Goal: Information Seeking & Learning: Learn about a topic

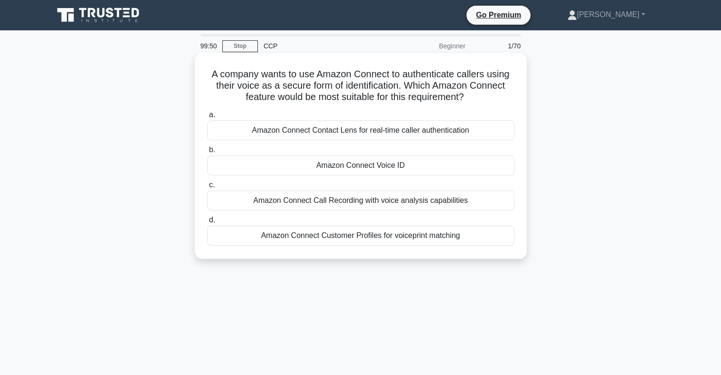
click at [500, 84] on h5 "A company wants to use Amazon Connect to authenticate callers using their voice…" at bounding box center [360, 85] width 309 height 35
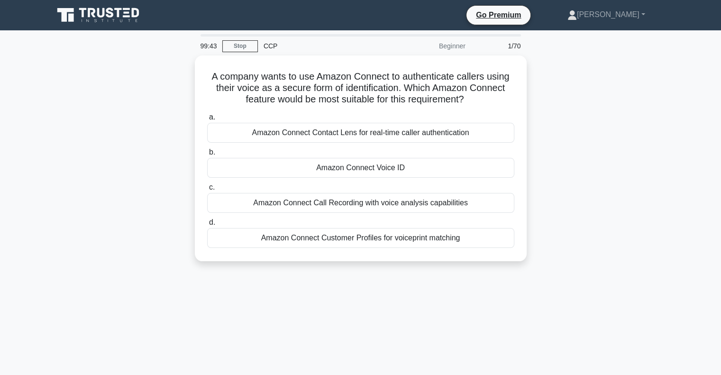
click at [568, 157] on div "A company wants to use Amazon Connect to authenticate callers using their voice…" at bounding box center [361, 163] width 626 height 217
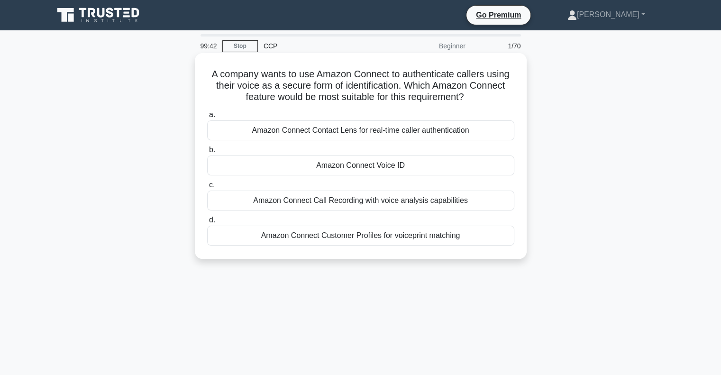
click at [435, 166] on div "Amazon Connect Voice ID" at bounding box center [360, 166] width 307 height 20
click at [207, 153] on input "b. Amazon Connect Voice ID" at bounding box center [207, 150] width 0 height 6
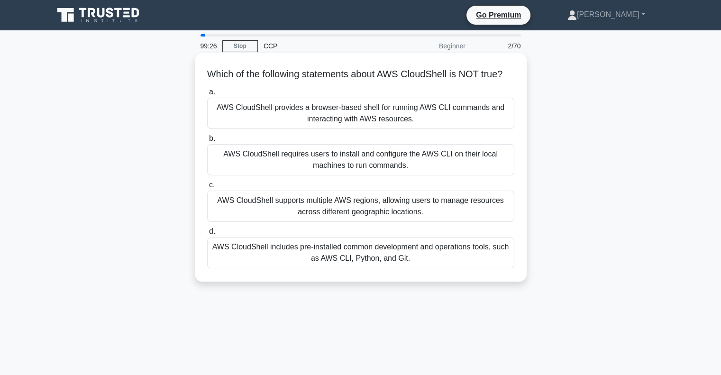
click at [470, 174] on div "AWS CloudShell requires users to install and configure the AWS CLI on their loc…" at bounding box center [360, 159] width 307 height 31
click at [207, 142] on input "b. AWS CloudShell requires users to install and configure the AWS CLI on their …" at bounding box center [207, 139] width 0 height 6
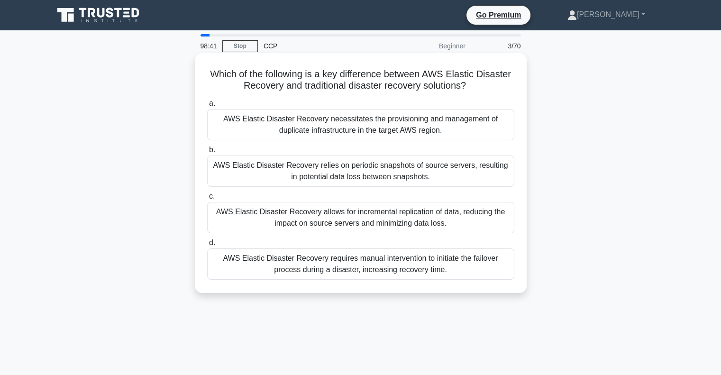
click at [488, 127] on div "AWS Elastic Disaster Recovery necessitates the provisioning and management of d…" at bounding box center [360, 124] width 307 height 31
click at [207, 107] on input "a. AWS Elastic Disaster Recovery necessitates the provisioning and management o…" at bounding box center [207, 104] width 0 height 6
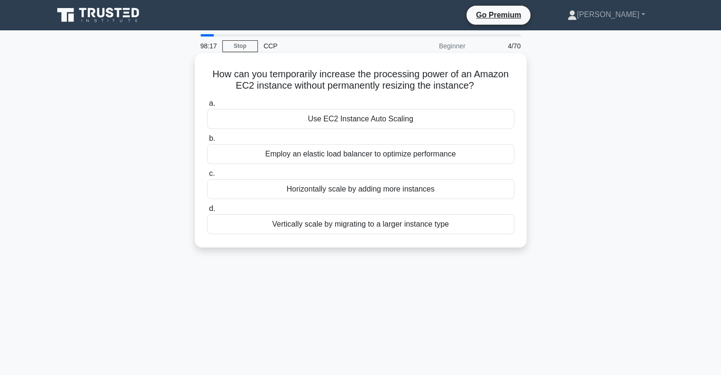
click at [442, 120] on div "Use EC2 Instance Auto Scaling" at bounding box center [360, 119] width 307 height 20
click at [207, 107] on input "a. Use EC2 Instance Auto Scaling" at bounding box center [207, 104] width 0 height 6
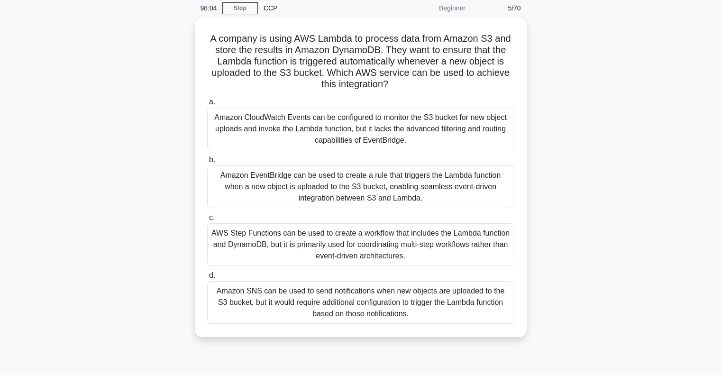
scroll to position [39, 0]
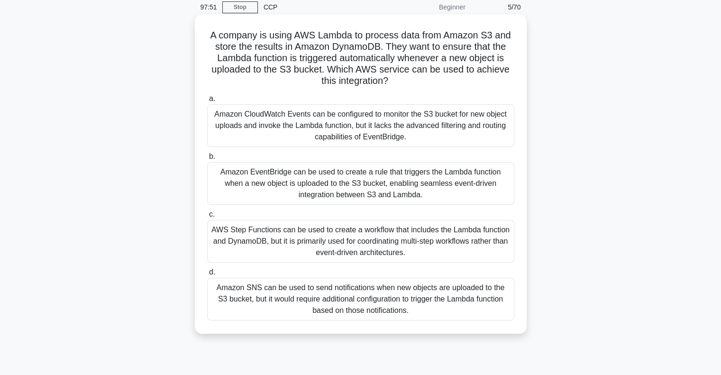
click at [467, 130] on div "Amazon CloudWatch Events can be configured to monitor the S3 bucket for new obj…" at bounding box center [360, 125] width 307 height 43
click at [207, 102] on input "a. Amazon CloudWatch Events can be configured to monitor the S3 bucket for new …" at bounding box center [207, 99] width 0 height 6
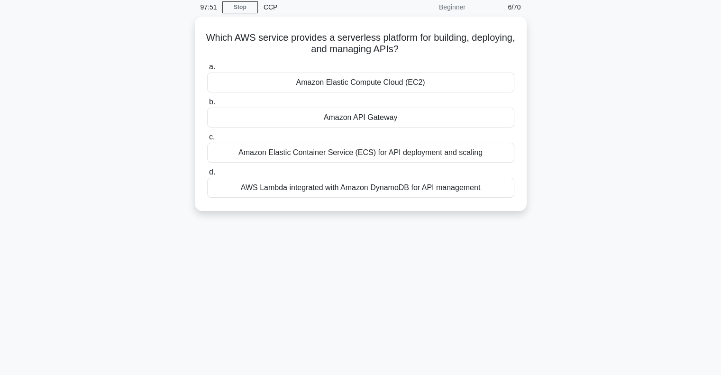
scroll to position [0, 0]
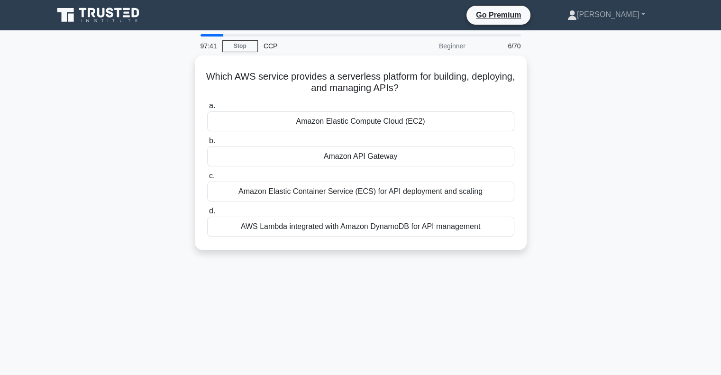
click at [589, 142] on div "Which AWS service provides a serverless platform for building, deploying, and m…" at bounding box center [361, 158] width 626 height 206
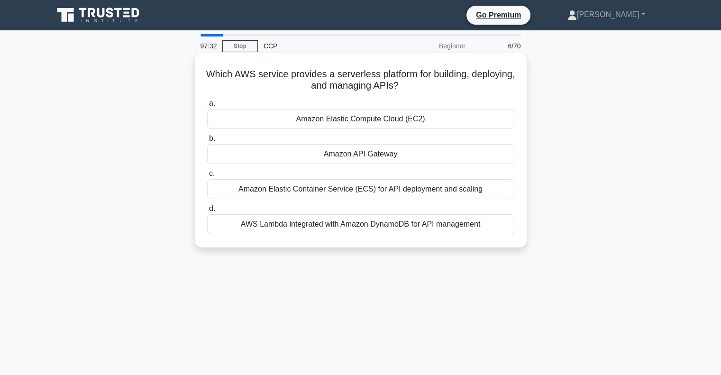
click at [472, 157] on div "Amazon API Gateway" at bounding box center [360, 154] width 307 height 20
click at [207, 142] on input "b. Amazon API Gateway" at bounding box center [207, 139] width 0 height 6
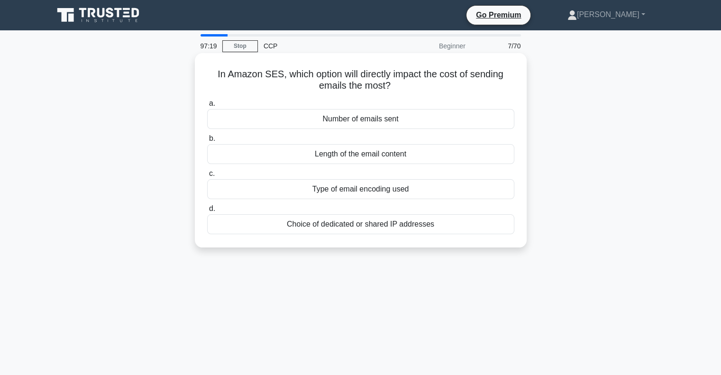
click at [481, 122] on div "Number of emails sent" at bounding box center [360, 119] width 307 height 20
click at [207, 107] on input "a. Number of emails sent" at bounding box center [207, 104] width 0 height 6
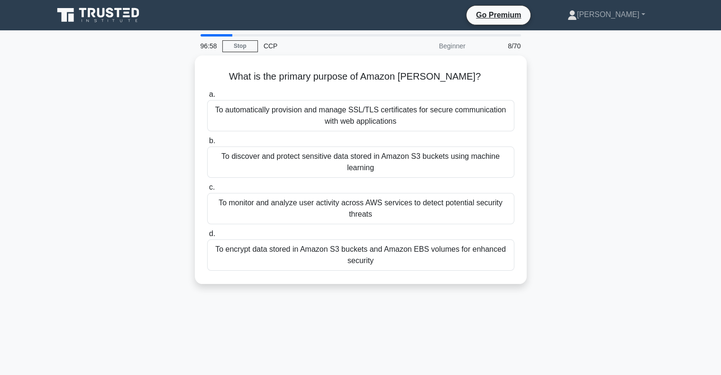
click at [551, 146] on div "What is the primary purpose of Amazon [PERSON_NAME]? .spinner_0XTQ{transform-or…" at bounding box center [361, 175] width 626 height 240
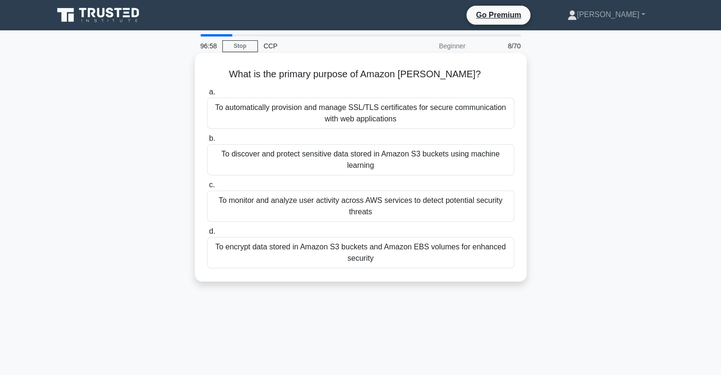
click at [486, 162] on div "To discover and protect sensitive data stored in Amazon S3 buckets using machin…" at bounding box center [360, 159] width 307 height 31
click at [207, 142] on input "b. To discover and protect sensitive data stored in Amazon S3 buckets using mac…" at bounding box center [207, 139] width 0 height 6
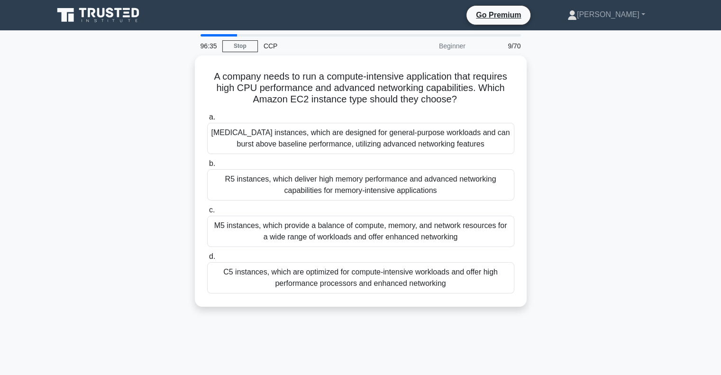
click at [623, 134] on div "A company needs to run a compute-intensive application that requires high CPU p…" at bounding box center [361, 186] width 626 height 263
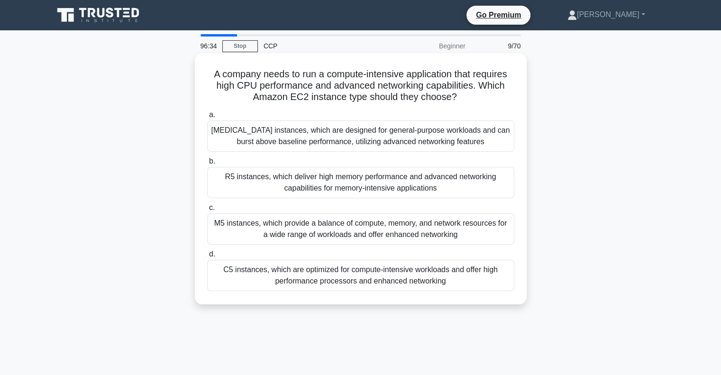
click at [476, 280] on div "C5 instances, which are optimized for compute-intensive workloads and offer hig…" at bounding box center [360, 275] width 307 height 31
click at [207, 258] on input "d. C5 instances, which are optimized for compute-intensive workloads and offer …" at bounding box center [207, 254] width 0 height 6
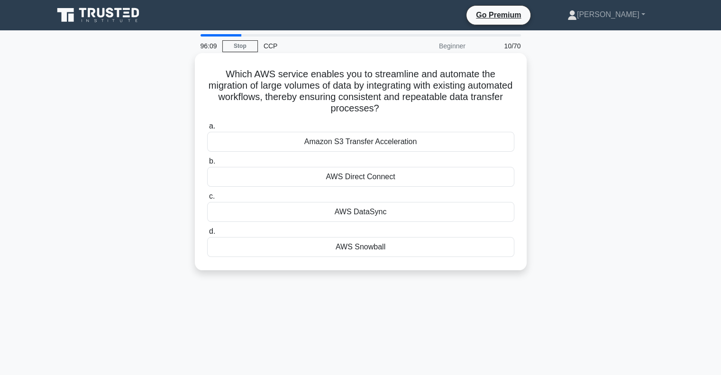
click at [478, 247] on div "AWS Snowball" at bounding box center [360, 247] width 307 height 20
click at [207, 235] on input "d. AWS Snowball" at bounding box center [207, 232] width 0 height 6
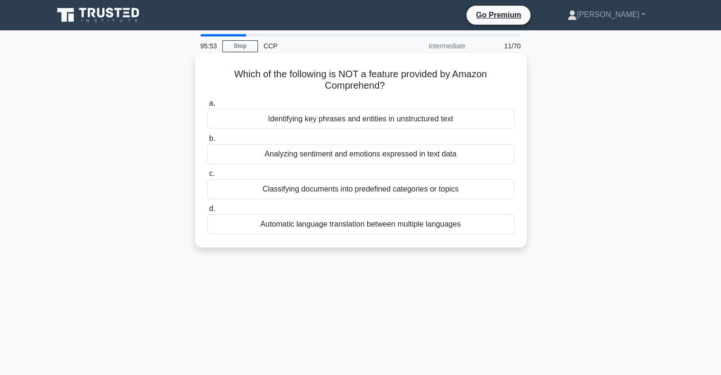
click at [484, 228] on div "Automatic language translation between multiple languages" at bounding box center [360, 224] width 307 height 20
click at [207, 212] on input "d. Automatic language translation between multiple languages" at bounding box center [207, 209] width 0 height 6
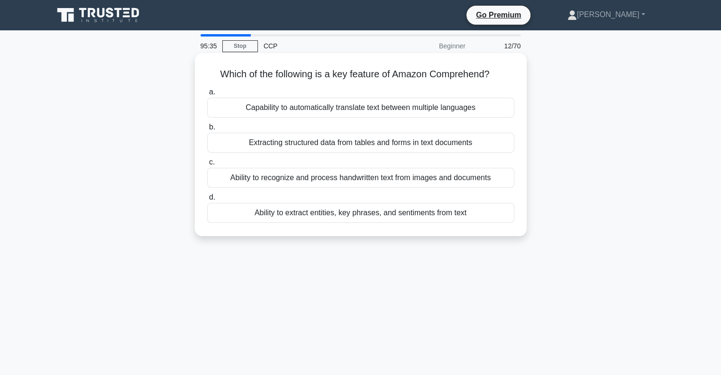
click at [496, 108] on div "Capability to automatically translate text between multiple languages" at bounding box center [360, 108] width 307 height 20
click at [207, 95] on input "a. Capability to automatically translate text between multiple languages" at bounding box center [207, 92] width 0 height 6
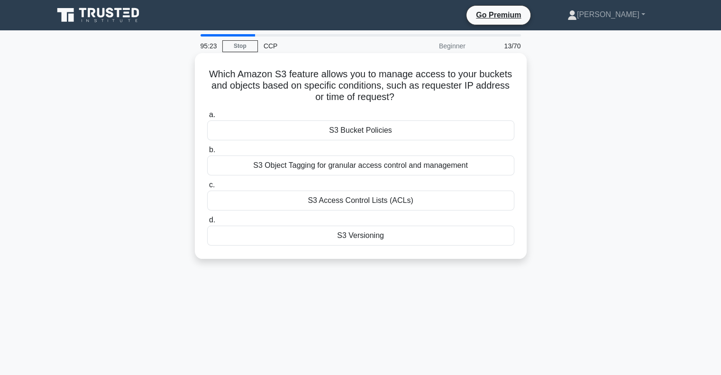
click at [359, 131] on div "S3 Bucket Policies" at bounding box center [360, 130] width 307 height 20
click at [207, 118] on input "a. S3 Bucket Policies" at bounding box center [207, 115] width 0 height 6
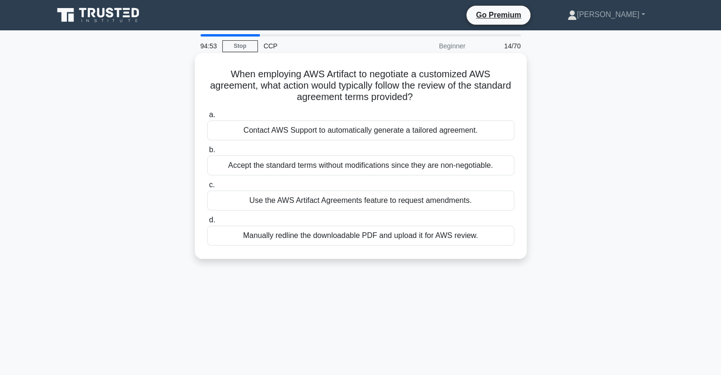
click at [437, 203] on div "Use the AWS Artifact Agreements feature to request amendments." at bounding box center [360, 201] width 307 height 20
click at [207, 188] on input "c. Use the AWS Artifact Agreements feature to request amendments." at bounding box center [207, 185] width 0 height 6
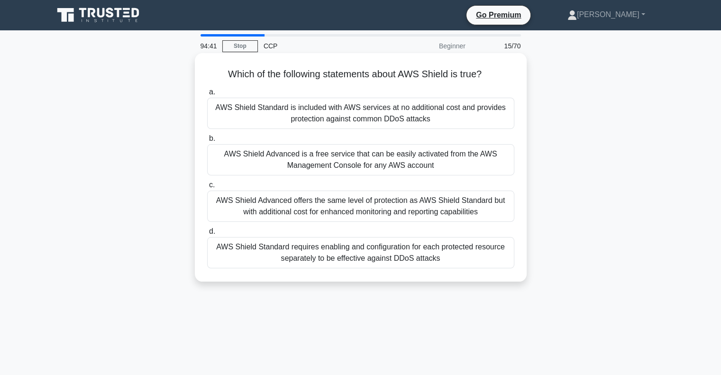
click at [407, 110] on div "AWS Shield Standard is included with AWS services at no additional cost and pro…" at bounding box center [360, 113] width 307 height 31
click at [207, 95] on input "a. AWS Shield Standard is included with AWS services at no additional cost and …" at bounding box center [207, 92] width 0 height 6
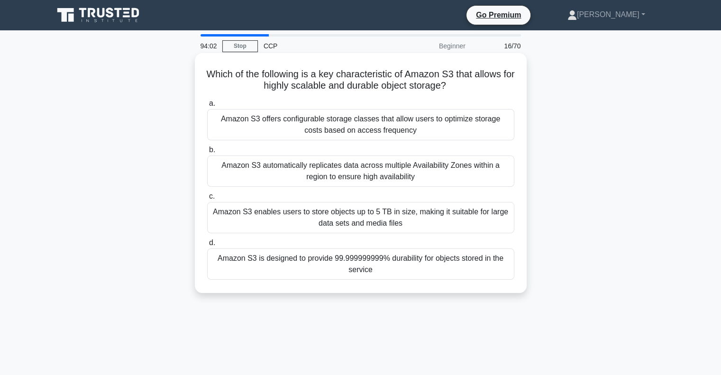
click at [402, 261] on div "Amazon S3 is designed to provide 99.999999999% durability for objects stored in…" at bounding box center [360, 264] width 307 height 31
click at [207, 246] on input "d. Amazon S3 is designed to provide 99.999999999% durability for objects stored…" at bounding box center [207, 243] width 0 height 6
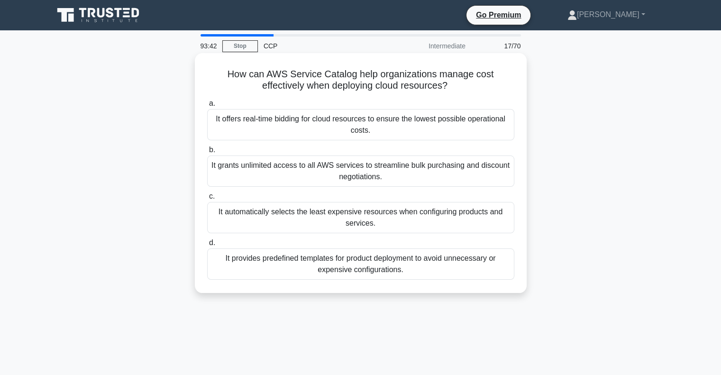
click at [438, 122] on div "It offers real-time bidding for cloud resources to ensure the lowest possible o…" at bounding box center [360, 124] width 307 height 31
click at [207, 107] on input "a. It offers real-time bidding for cloud resources to ensure the lowest possibl…" at bounding box center [207, 104] width 0 height 6
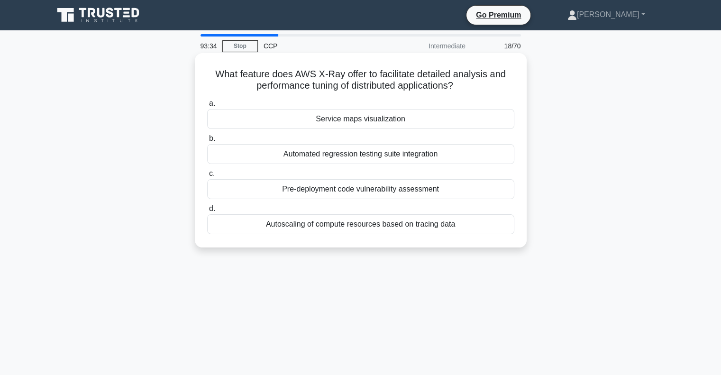
click at [423, 90] on h5 "What feature does AWS X-Ray offer to facilitate detailed analysis and performan…" at bounding box center [360, 80] width 309 height 24
click at [378, 187] on div "Pre-deployment code vulnerability assessment" at bounding box center [360, 189] width 307 height 20
click at [207, 177] on input "c. Pre-deployment code vulnerability assessment" at bounding box center [207, 174] width 0 height 6
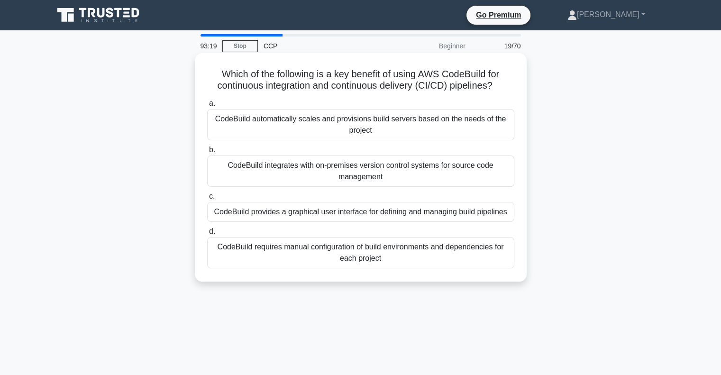
click at [378, 130] on div "CodeBuild automatically scales and provisions build servers based on the needs …" at bounding box center [360, 124] width 307 height 31
click at [207, 107] on input "a. CodeBuild automatically scales and provisions build servers based on the nee…" at bounding box center [207, 104] width 0 height 6
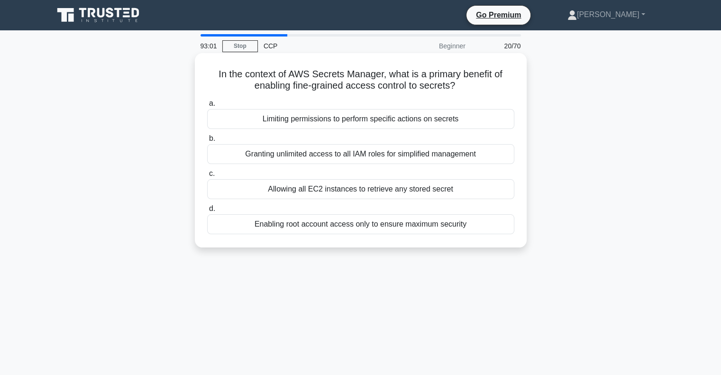
click at [380, 121] on div "Limiting permissions to perform specific actions on secrets" at bounding box center [360, 119] width 307 height 20
click at [207, 107] on input "a. Limiting permissions to perform specific actions on secrets" at bounding box center [207, 104] width 0 height 6
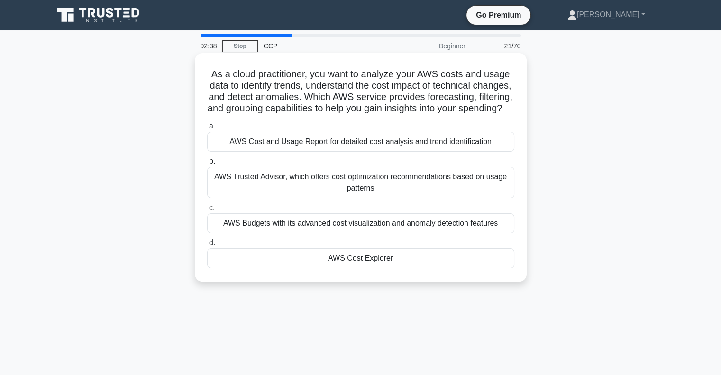
click at [432, 115] on h5 "As a cloud practitioner, you want to analyze your AWS costs and usage data to i…" at bounding box center [360, 91] width 309 height 46
click at [393, 268] on div "AWS Cost Explorer" at bounding box center [360, 259] width 307 height 20
click at [207, 246] on input "d. AWS Cost Explorer" at bounding box center [207, 243] width 0 height 6
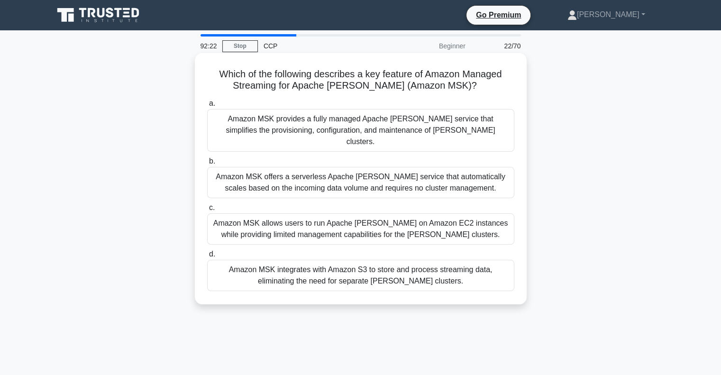
click at [405, 121] on div "Amazon MSK provides a fully managed Apache [PERSON_NAME] service that simplifie…" at bounding box center [360, 130] width 307 height 43
click at [207, 107] on input "a. Amazon MSK provides a fully managed Apache [PERSON_NAME] service that simpli…" at bounding box center [207, 104] width 0 height 6
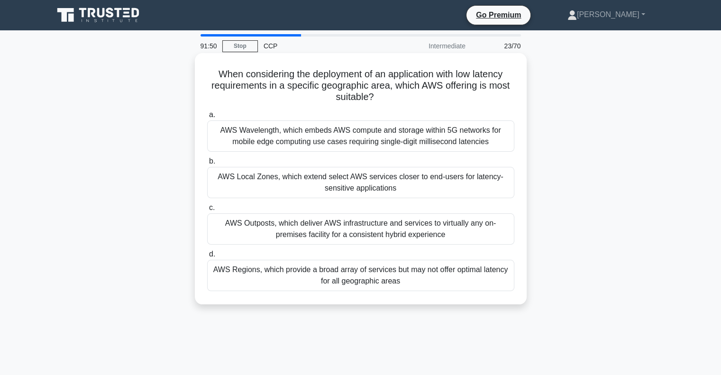
click at [476, 278] on div "AWS Regions, which provide a broad array of services but may not offer optimal …" at bounding box center [360, 275] width 307 height 31
click at [207, 258] on input "d. AWS Regions, which provide a broad array of services but may not offer optim…" at bounding box center [207, 254] width 0 height 6
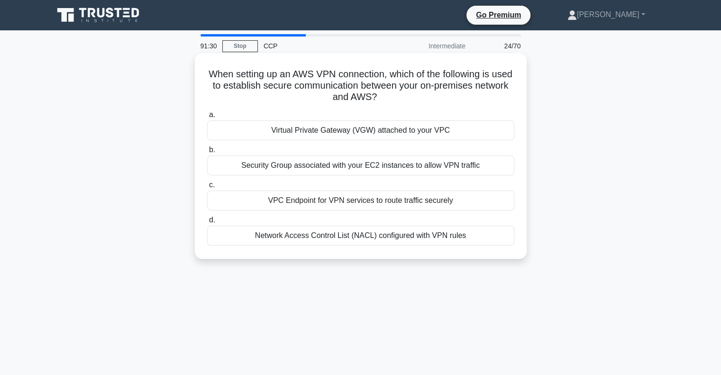
click at [379, 129] on div "Virtual Private Gateway (VGW) attached to your VPC" at bounding box center [360, 130] width 307 height 20
click at [207, 118] on input "a. Virtual Private Gateway (VGW) attached to your VPC" at bounding box center [207, 115] width 0 height 6
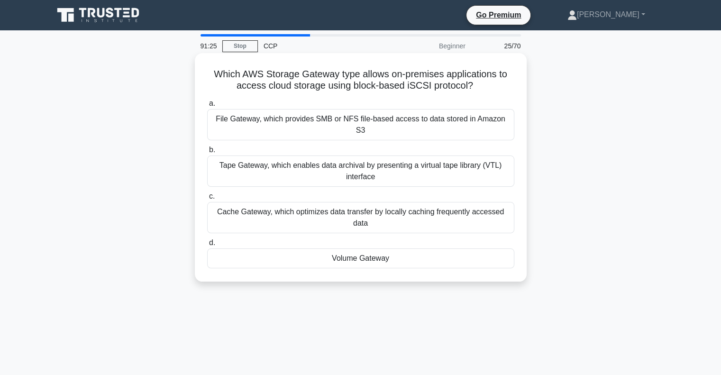
click at [360, 249] on div "Volume Gateway" at bounding box center [360, 259] width 307 height 20
click at [207, 240] on input "d. Volume Gateway" at bounding box center [207, 243] width 0 height 6
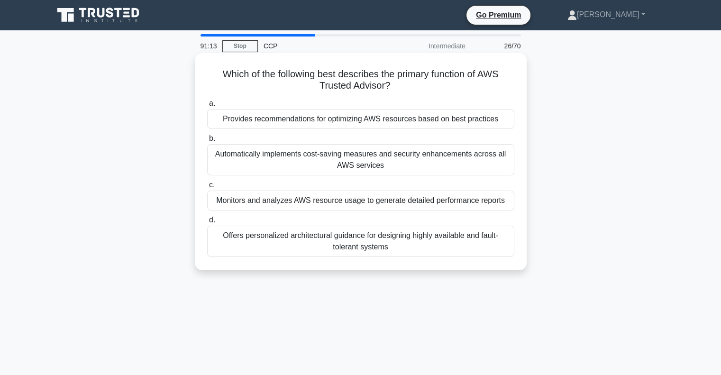
click at [387, 120] on div "Provides recommendations for optimizing AWS resources based on best practices" at bounding box center [360, 119] width 307 height 20
click at [207, 107] on input "a. Provides recommendations for optimizing AWS resources based on best practices" at bounding box center [207, 104] width 0 height 6
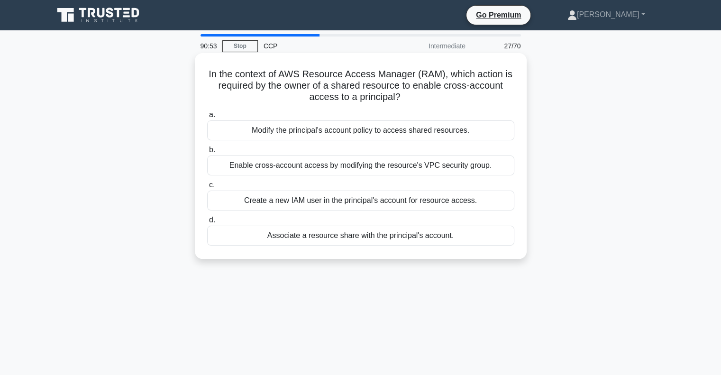
click at [461, 129] on div "Modify the principal's account policy to access shared resources." at bounding box center [360, 130] width 307 height 20
click at [207, 118] on input "a. Modify the principal's account policy to access shared resources." at bounding box center [207, 115] width 0 height 6
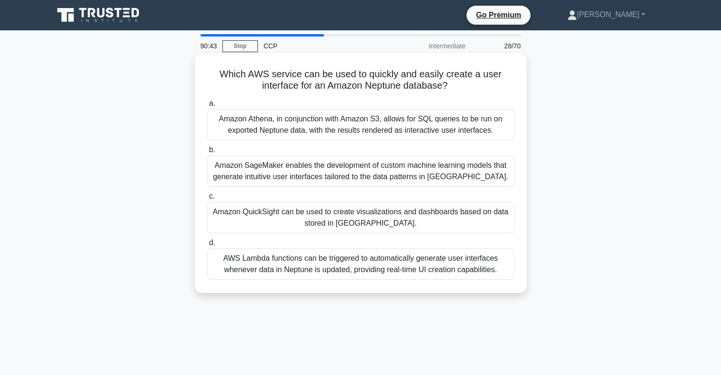
click at [400, 220] on div "Amazon QuickSight can be used to create visualizations and dashboards based on …" at bounding box center [360, 217] width 307 height 31
click at [207, 200] on input "c. Amazon QuickSight can be used to create visualizations and dashboards based …" at bounding box center [207, 196] width 0 height 6
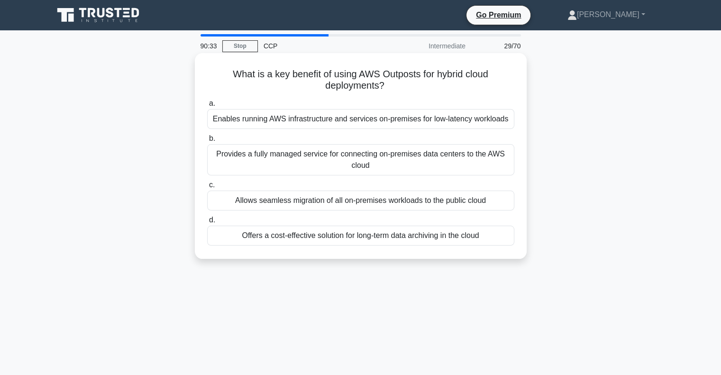
click at [435, 119] on div "Enables running AWS infrastructure and services on-premises for low-latency wor…" at bounding box center [360, 119] width 307 height 20
click at [207, 107] on input "a. Enables running AWS infrastructure and services on-premises for low-latency …" at bounding box center [207, 104] width 0 height 6
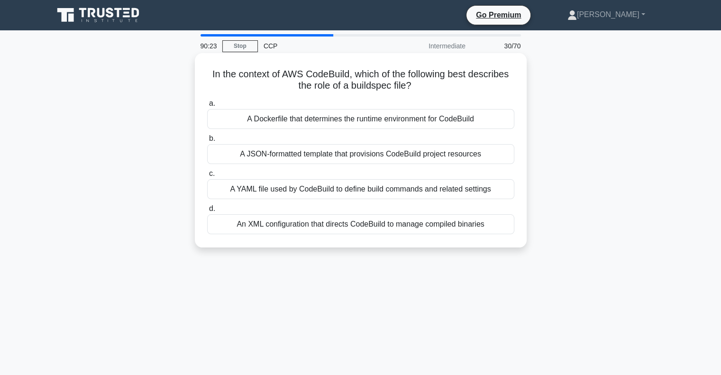
click at [371, 158] on div "A JSON-formatted template that provisions CodeBuild project resources" at bounding box center [360, 154] width 307 height 20
click at [207, 142] on input "b. A JSON-formatted template that provisions CodeBuild project resources" at bounding box center [207, 139] width 0 height 6
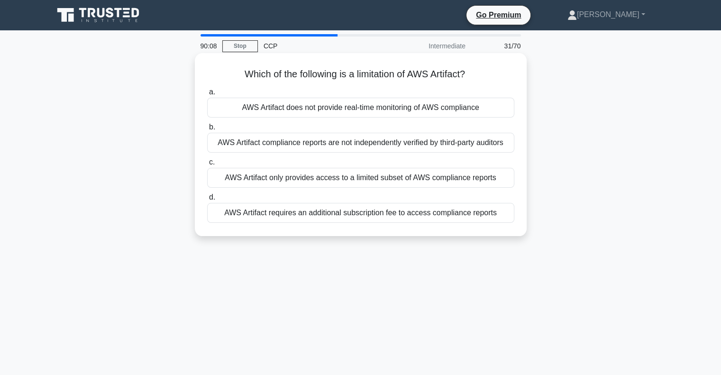
click at [396, 107] on div "AWS Artifact does not provide real-time monitoring of AWS compliance" at bounding box center [360, 108] width 307 height 20
click at [207, 95] on input "a. AWS Artifact does not provide real-time monitoring of AWS compliance" at bounding box center [207, 92] width 0 height 6
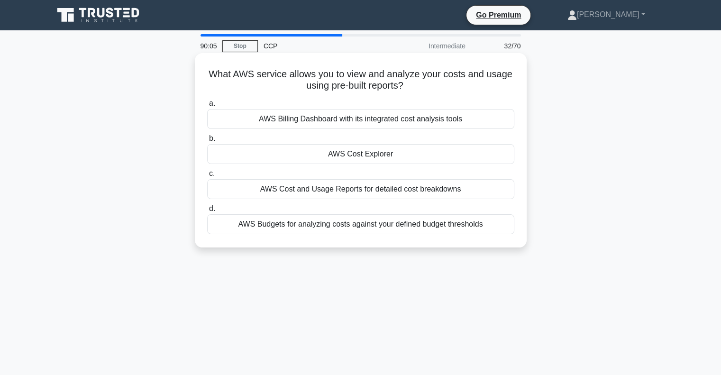
click at [385, 153] on div "AWS Cost Explorer" at bounding box center [360, 154] width 307 height 20
click at [207, 142] on input "b. AWS Cost Explorer" at bounding box center [207, 139] width 0 height 6
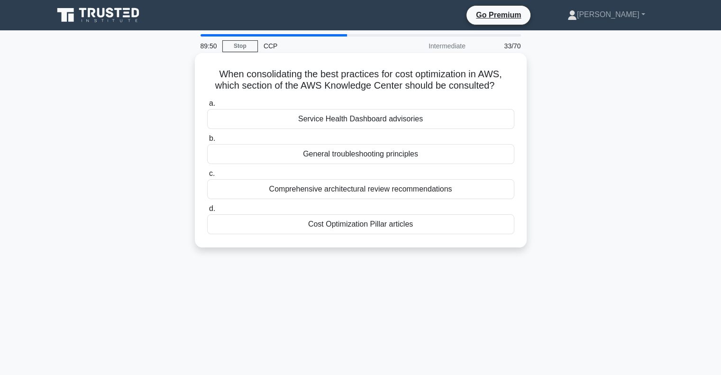
click at [438, 223] on div "Cost Optimization Pillar articles" at bounding box center [360, 224] width 307 height 20
click at [207, 212] on input "d. Cost Optimization Pillar articles" at bounding box center [207, 209] width 0 height 6
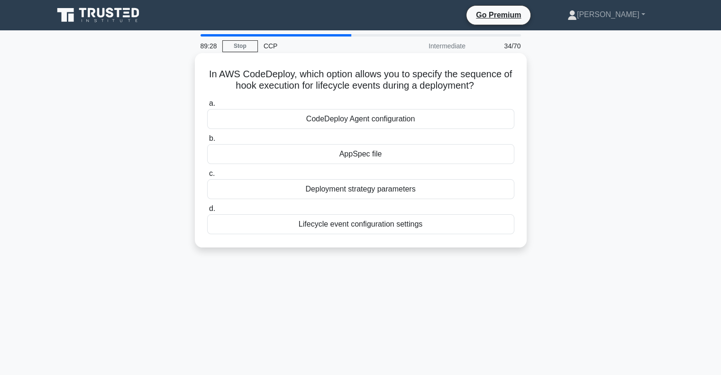
click at [357, 222] on div "Lifecycle event configuration settings" at bounding box center [360, 224] width 307 height 20
click at [207, 212] on input "d. Lifecycle event configuration settings" at bounding box center [207, 209] width 0 height 6
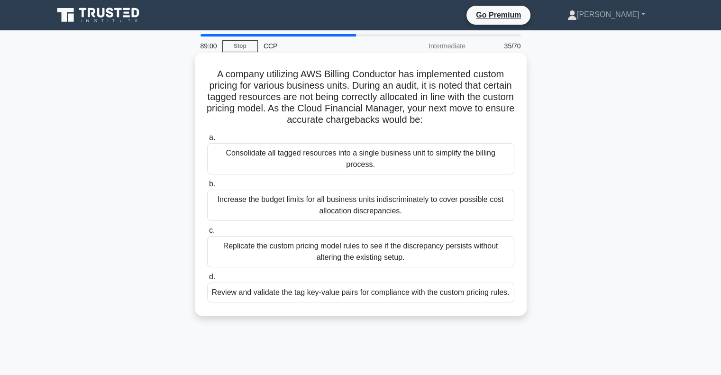
click at [324, 127] on div "A company utilizing AWS Billing Conductor has implemented custom pricing for va…" at bounding box center [361, 184] width 324 height 255
click at [442, 250] on div "Replicate the custom pricing model rules to see if the discrepancy persists wit…" at bounding box center [360, 251] width 307 height 31
click at [207, 234] on input "c. Replicate the custom pricing model rules to see if the discrepancy persists …" at bounding box center [207, 231] width 0 height 6
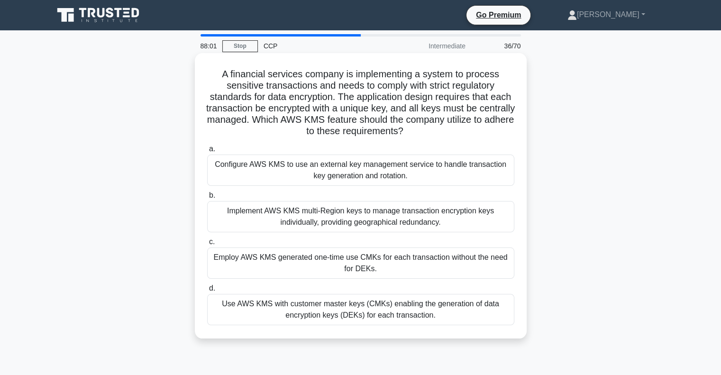
click at [497, 171] on div "Configure AWS KMS to use an external key management service to handle transacti…" at bounding box center [360, 170] width 307 height 31
click at [207, 152] on input "a. Configure AWS KMS to use an external key management service to handle transa…" at bounding box center [207, 149] width 0 height 6
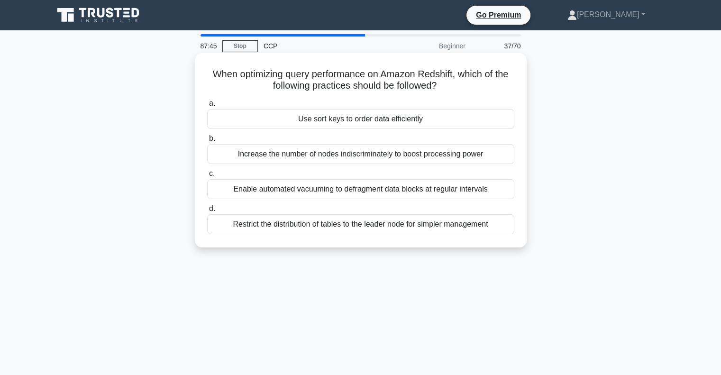
click at [437, 117] on div "Use sort keys to order data efficiently" at bounding box center [360, 119] width 307 height 20
click at [207, 107] on input "a. Use sort keys to order data efficiently" at bounding box center [207, 104] width 0 height 6
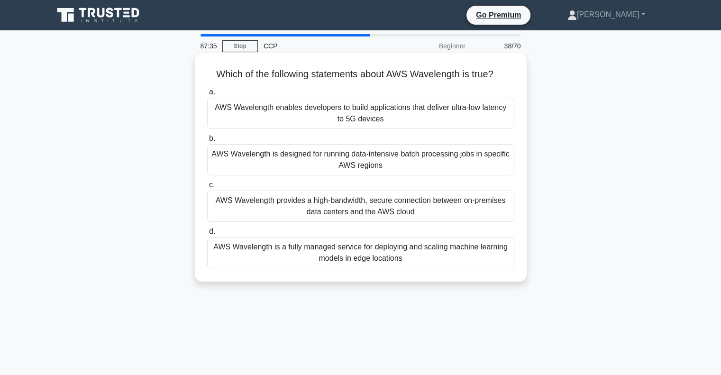
click at [482, 113] on div "AWS Wavelength enables developers to build applications that deliver ultra-low …" at bounding box center [360, 113] width 307 height 31
click at [207, 95] on input "a. AWS Wavelength enables developers to build applications that deliver ultra-l…" at bounding box center [207, 92] width 0 height 6
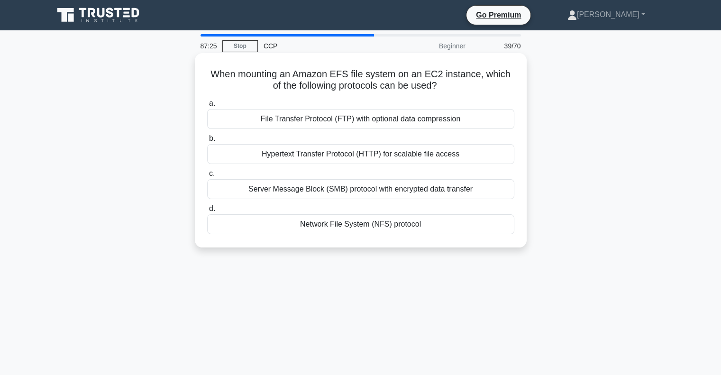
click at [404, 223] on div "Network File System (NFS) protocol" at bounding box center [360, 224] width 307 height 20
click at [207, 212] on input "d. Network File System (NFS) protocol" at bounding box center [207, 209] width 0 height 6
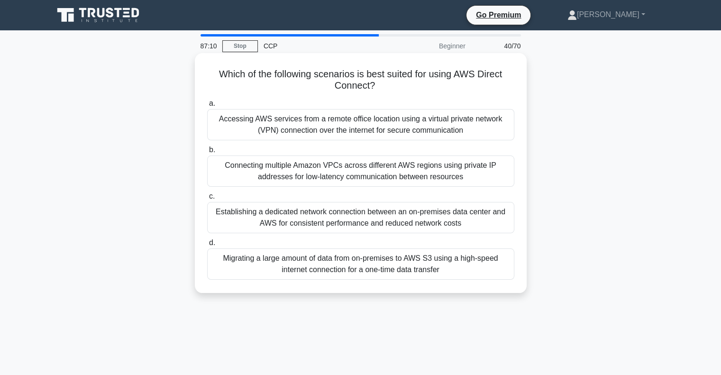
click at [387, 218] on div "Establishing a dedicated network connection between an on-premises data center …" at bounding box center [360, 217] width 307 height 31
click at [207, 200] on input "c. Establishing a dedicated network connection between an on-premises data cent…" at bounding box center [207, 196] width 0 height 6
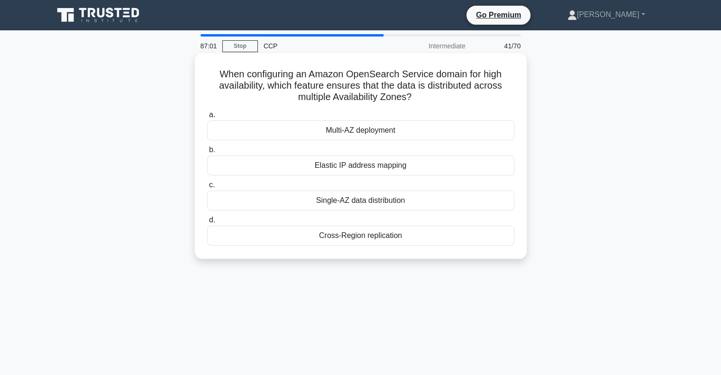
click at [376, 130] on div "Multi-AZ deployment" at bounding box center [360, 130] width 307 height 20
click at [207, 118] on input "a. Multi-AZ deployment" at bounding box center [207, 115] width 0 height 6
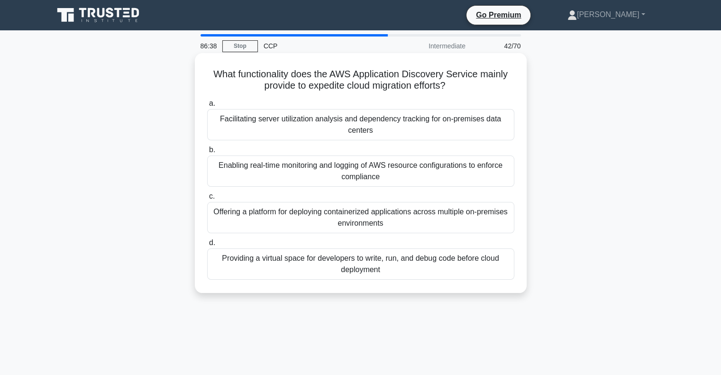
click at [394, 127] on div "Facilitating server utilization analysis and dependency tracking for on-premise…" at bounding box center [360, 124] width 307 height 31
click at [207, 107] on input "a. Facilitating server utilization analysis and dependency tracking for on-prem…" at bounding box center [207, 104] width 0 height 6
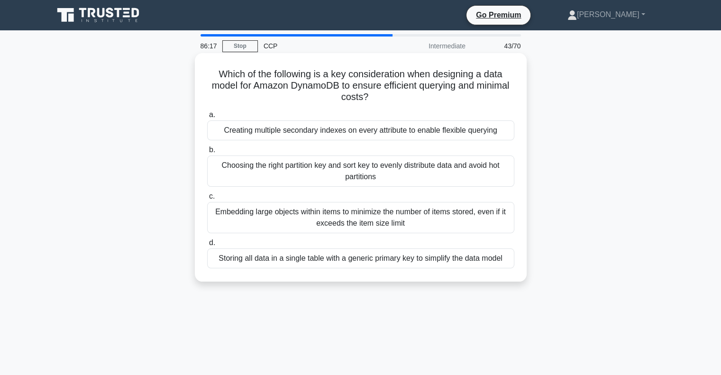
click at [366, 171] on div "Choosing the right partition key and sort key to evenly distribute data and avo…" at bounding box center [360, 171] width 307 height 31
click at [207, 153] on input "b. Choosing the right partition key and sort key to evenly distribute data and …" at bounding box center [207, 150] width 0 height 6
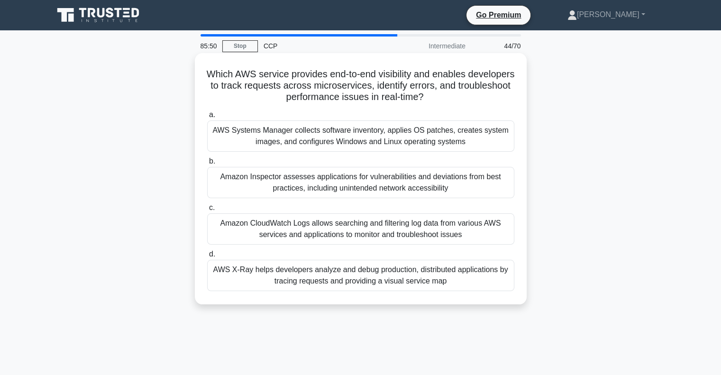
click at [378, 225] on div "Amazon CloudWatch Logs allows searching and filtering log data from various AWS…" at bounding box center [360, 228] width 307 height 31
click at [207, 211] on input "c. Amazon CloudWatch Logs allows searching and filtering log data from various …" at bounding box center [207, 208] width 0 height 6
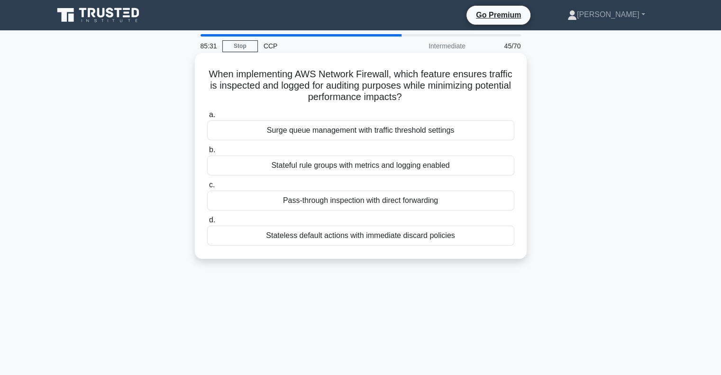
click at [395, 168] on div "Stateful rule groups with metrics and logging enabled" at bounding box center [360, 166] width 307 height 20
click at [207, 153] on input "b. Stateful rule groups with metrics and logging enabled" at bounding box center [207, 150] width 0 height 6
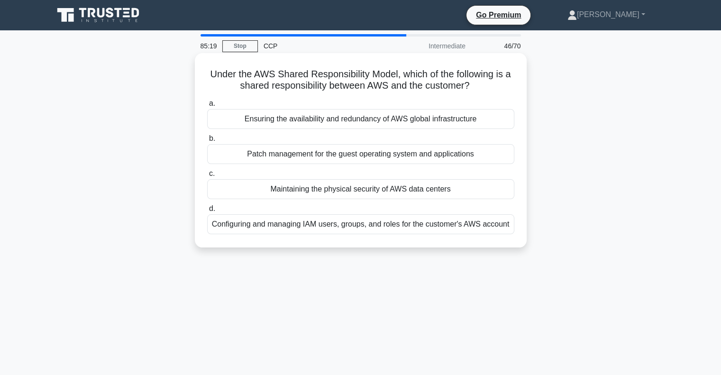
click at [374, 161] on div "Patch management for the guest operating system and applications" at bounding box center [360, 154] width 307 height 20
click at [207, 142] on input "b. Patch management for the guest operating system and applications" at bounding box center [207, 139] width 0 height 6
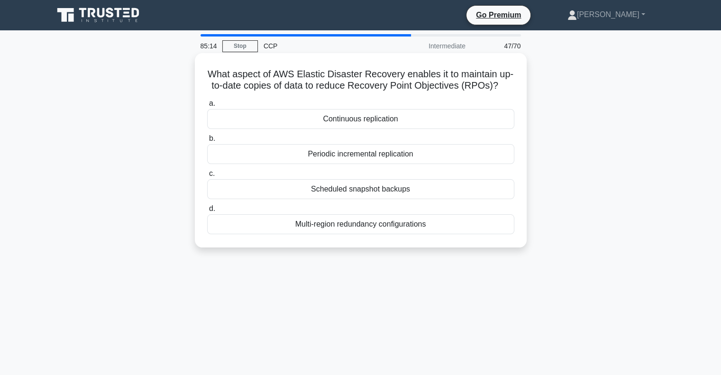
click at [342, 59] on div "What aspect of AWS Elastic Disaster Recovery enables it to maintain up-to-date …" at bounding box center [361, 150] width 324 height 187
click at [382, 199] on div "Scheduled snapshot backups" at bounding box center [360, 189] width 307 height 20
click at [207, 177] on input "c. Scheduled snapshot backups" at bounding box center [207, 174] width 0 height 6
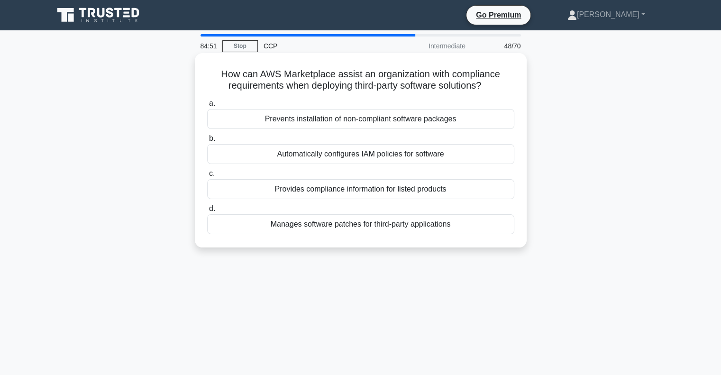
click at [374, 194] on div "Provides compliance information for listed products" at bounding box center [360, 189] width 307 height 20
click at [207, 177] on input "c. Provides compliance information for listed products" at bounding box center [207, 174] width 0 height 6
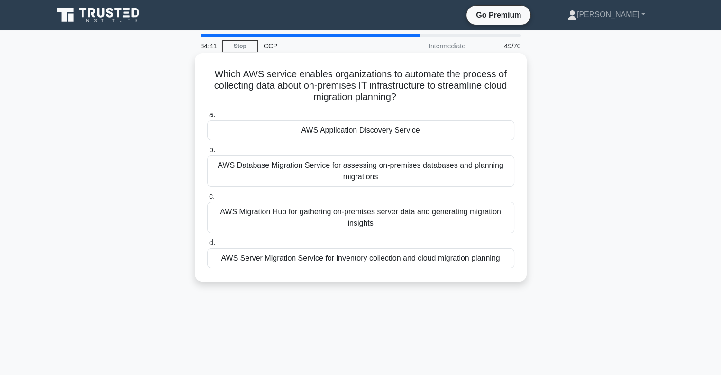
click at [354, 74] on h5 "Which AWS service enables organizations to automate the process of collecting d…" at bounding box center [360, 85] width 309 height 35
click at [417, 134] on div "AWS Application Discovery Service" at bounding box center [360, 130] width 307 height 20
click at [207, 118] on input "a. AWS Application Discovery Service" at bounding box center [207, 115] width 0 height 6
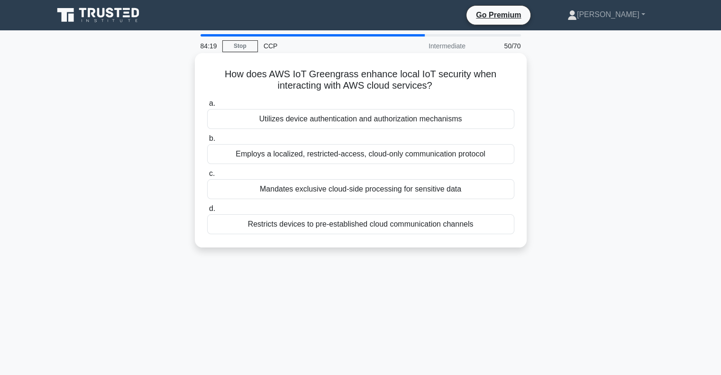
click at [390, 121] on div "Utilizes device authentication and authorization mechanisms" at bounding box center [360, 119] width 307 height 20
click at [207, 107] on input "a. Utilizes device authentication and authorization mechanisms" at bounding box center [207, 104] width 0 height 6
click at [387, 191] on div "By automating tracking of license usage against predefined limits" at bounding box center [360, 189] width 307 height 20
click at [207, 177] on input "c. By automating tracking of license usage against predefined limits" at bounding box center [207, 174] width 0 height 6
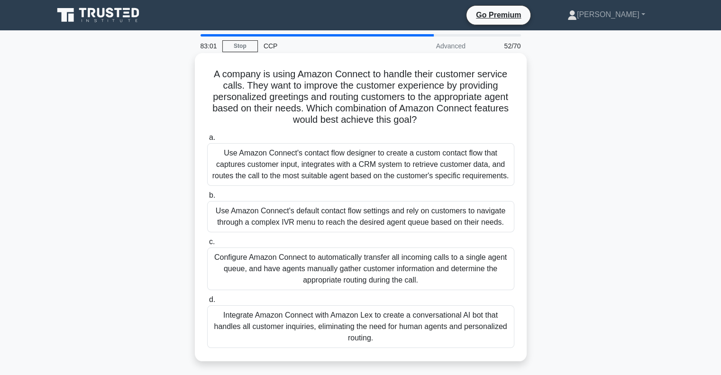
click at [476, 164] on div "Use Amazon Connect's contact flow designer to create a custom contact flow that…" at bounding box center [360, 164] width 307 height 43
click at [207, 141] on input "a. Use Amazon Connect's contact flow designer to create a custom contact flow t…" at bounding box center [207, 138] width 0 height 6
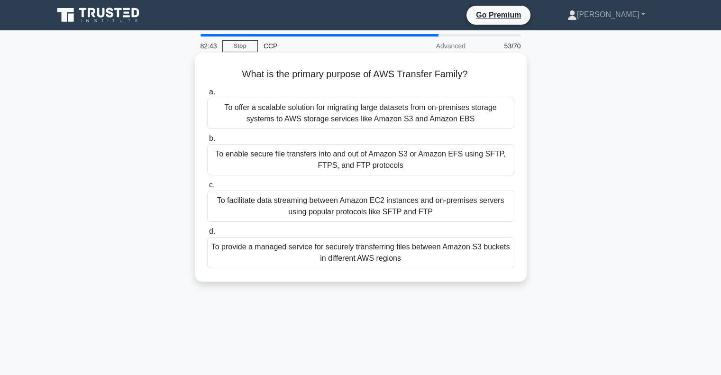
click at [494, 117] on div "To offer a scalable solution for migrating large datasets from on-premises stor…" at bounding box center [360, 113] width 307 height 31
click at [207, 95] on input "a. To offer a scalable solution for migrating large datasets from on-premises s…" at bounding box center [207, 92] width 0 height 6
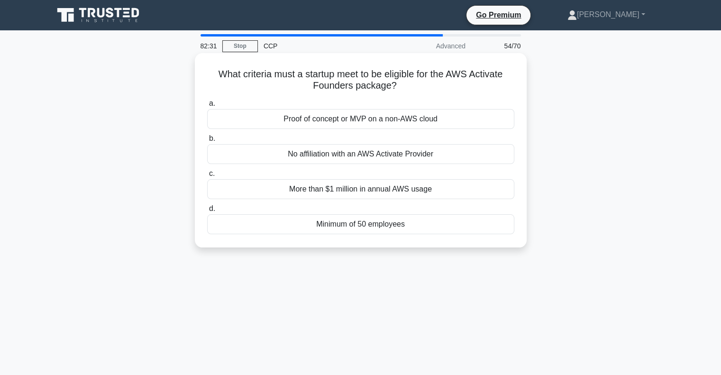
click at [366, 191] on div "More than $1 million in annual AWS usage" at bounding box center [360, 189] width 307 height 20
click at [207, 177] on input "c. More than $1 million in annual AWS usage" at bounding box center [207, 174] width 0 height 6
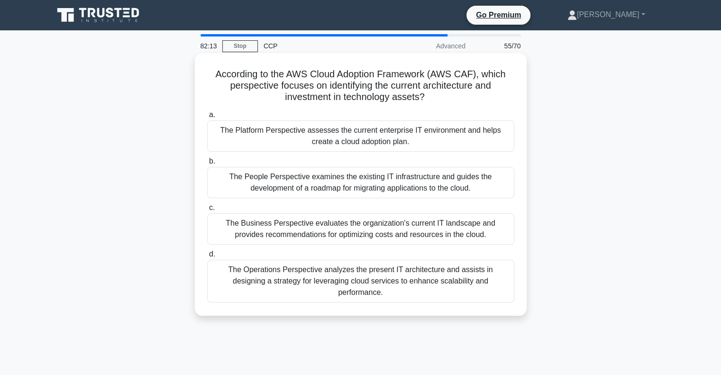
click at [438, 93] on h5 "According to the AWS Cloud Adoption Framework (AWS CAF), which perspective focu…" at bounding box center [360, 85] width 309 height 35
click at [440, 229] on div "The Business Perspective evaluates the organization's current IT landscape and …" at bounding box center [360, 228] width 307 height 31
click at [207, 211] on input "c. The Business Perspective evaluates the organization's current IT landscape a…" at bounding box center [207, 208] width 0 height 6
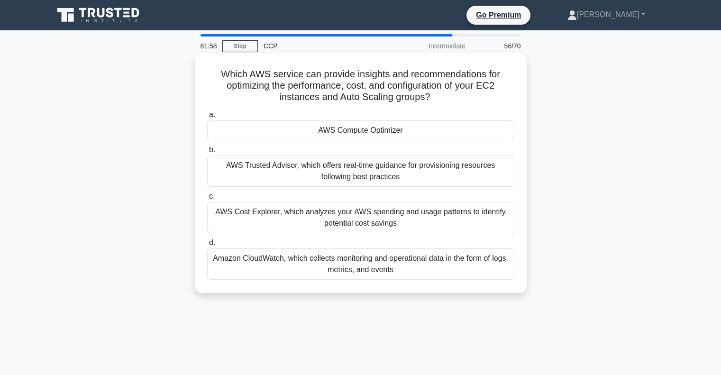
click at [387, 131] on div "AWS Compute Optimizer" at bounding box center [360, 130] width 307 height 20
click at [207, 118] on input "a. AWS Compute Optimizer" at bounding box center [207, 115] width 0 height 6
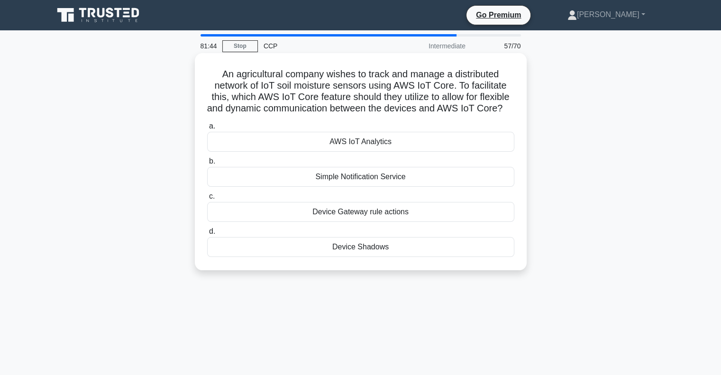
click at [396, 257] on div "Device Shadows" at bounding box center [360, 247] width 307 height 20
click at [207, 235] on input "d. Device Shadows" at bounding box center [207, 232] width 0 height 6
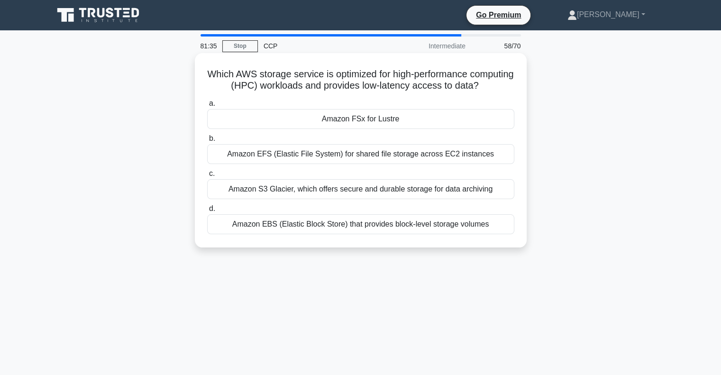
click at [365, 129] on div "Amazon FSx for Lustre" at bounding box center [360, 119] width 307 height 20
click at [207, 107] on input "a. Amazon FSx for Lustre" at bounding box center [207, 104] width 0 height 6
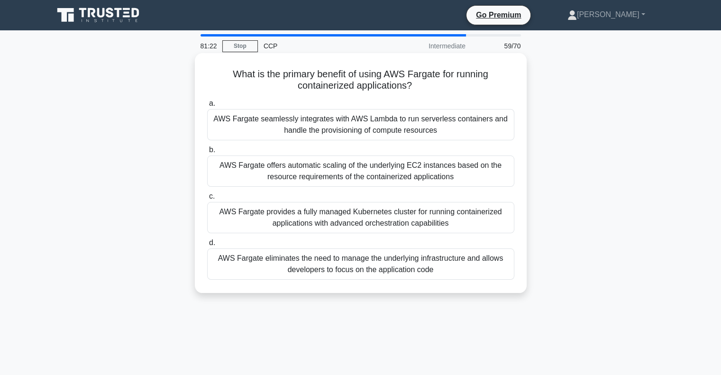
click at [383, 221] on div "AWS Fargate provides a fully managed Kubernetes cluster for running containeriz…" at bounding box center [360, 217] width 307 height 31
click at [207, 200] on input "c. AWS Fargate provides a fully managed Kubernetes cluster for running containe…" at bounding box center [207, 196] width 0 height 6
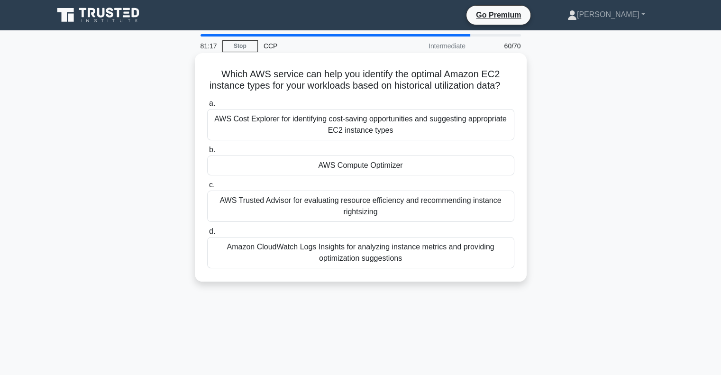
click at [382, 175] on div "AWS Compute Optimizer" at bounding box center [360, 166] width 307 height 20
click at [207, 153] on input "b. AWS Compute Optimizer" at bounding box center [207, 150] width 0 height 6
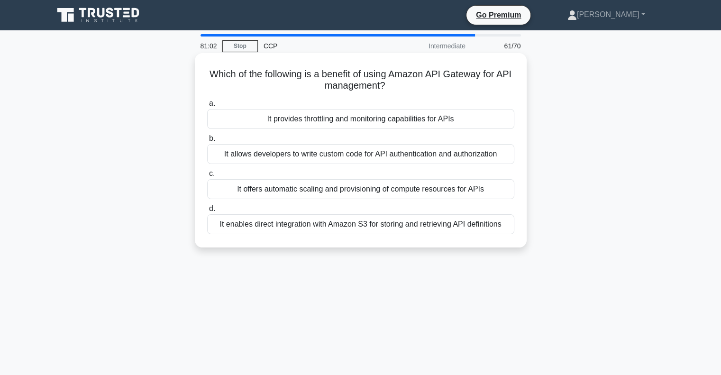
click at [369, 122] on div "It provides throttling and monitoring capabilities for APIs" at bounding box center [360, 119] width 307 height 20
click at [207, 107] on input "a. It provides throttling and monitoring capabilities for APIs" at bounding box center [207, 104] width 0 height 6
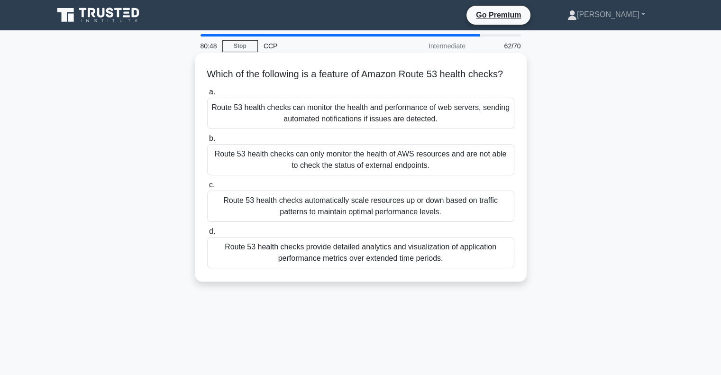
click at [388, 121] on div "Route 53 health checks can monitor the health and performance of web servers, s…" at bounding box center [360, 113] width 307 height 31
click at [207, 95] on input "a. Route 53 health checks can monitor the health and performance of web servers…" at bounding box center [207, 92] width 0 height 6
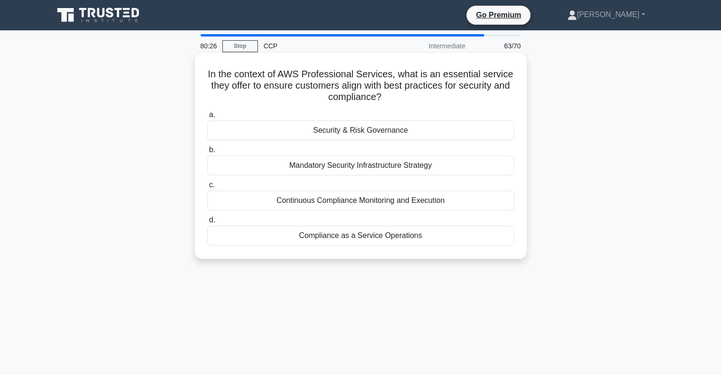
click at [378, 131] on div "Security & Risk Governance" at bounding box center [360, 130] width 307 height 20
click at [207, 118] on input "a. Security & Risk Governance" at bounding box center [207, 115] width 0 height 6
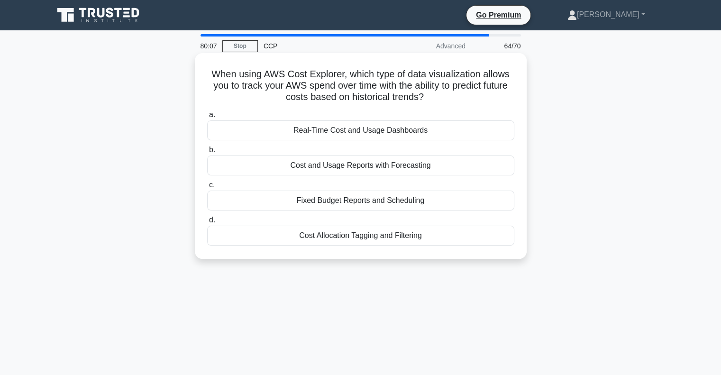
click at [403, 169] on div "Cost and Usage Reports with Forecasting" at bounding box center [360, 166] width 307 height 20
click at [207, 153] on input "b. Cost and Usage Reports with Forecasting" at bounding box center [207, 150] width 0 height 6
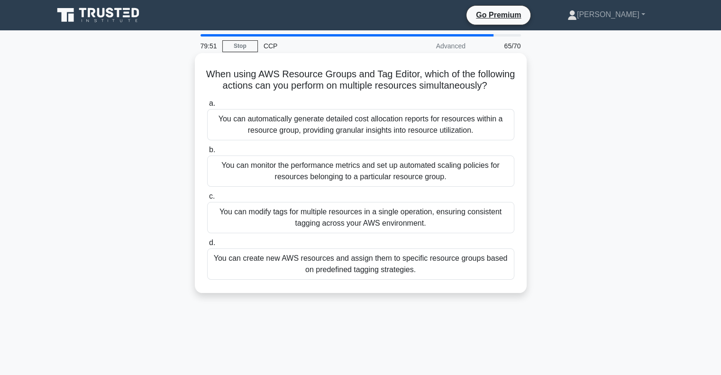
click at [380, 222] on div "You can modify tags for multiple resources in a single operation, ensuring cons…" at bounding box center [360, 217] width 307 height 31
click at [207, 200] on input "c. You can modify tags for multiple resources in a single operation, ensuring c…" at bounding box center [207, 196] width 0 height 6
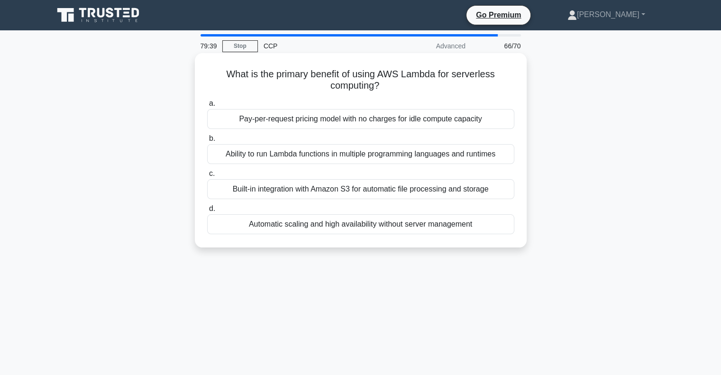
click at [390, 120] on div "Pay-per-request pricing model with no charges for idle compute capacity" at bounding box center [360, 119] width 307 height 20
click at [207, 107] on input "a. Pay-per-request pricing model with no charges for idle compute capacity" at bounding box center [207, 104] width 0 height 6
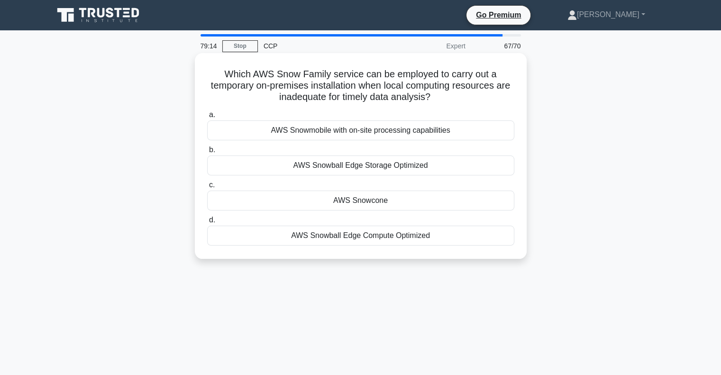
click at [392, 204] on div "AWS Snowcone" at bounding box center [360, 201] width 307 height 20
click at [207, 188] on input "c. AWS Snowcone" at bounding box center [207, 185] width 0 height 6
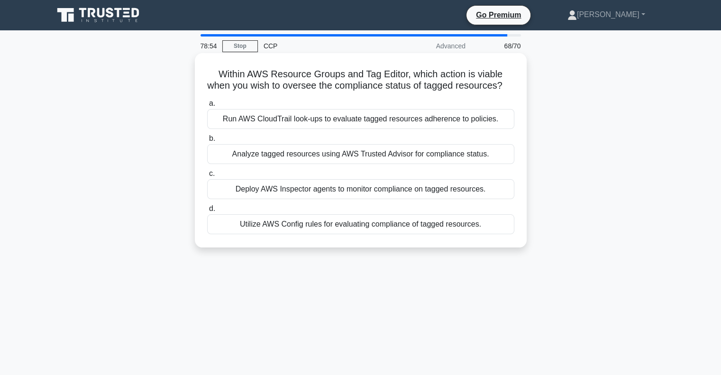
click at [368, 164] on div "Analyze tagged resources using AWS Trusted Advisor for compliance status." at bounding box center [360, 154] width 307 height 20
click at [207, 142] on input "b. Analyze tagged resources using AWS Trusted Advisor for compliance status." at bounding box center [207, 139] width 0 height 6
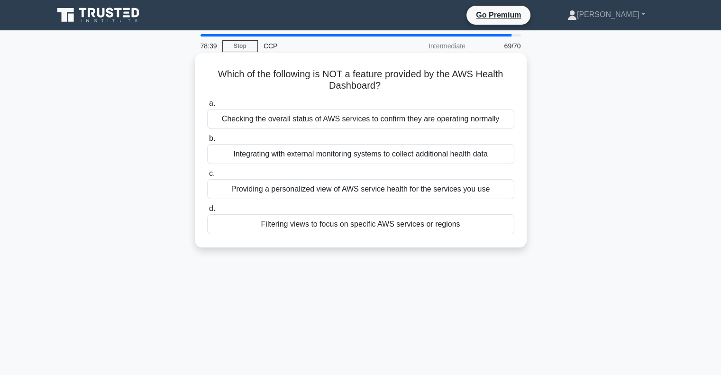
click at [371, 153] on div "Integrating with external monitoring systems to collect additional health data" at bounding box center [360, 154] width 307 height 20
click at [207, 142] on input "b. Integrating with external monitoring systems to collect additional health da…" at bounding box center [207, 139] width 0 height 6
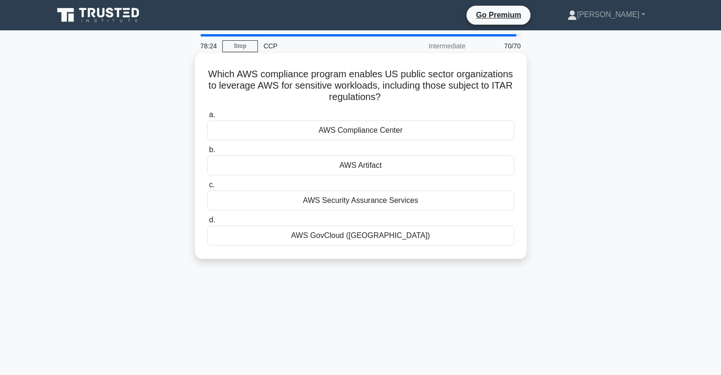
click at [391, 232] on div "AWS GovCloud ([GEOGRAPHIC_DATA])" at bounding box center [360, 236] width 307 height 20
click at [207, 223] on input "d. AWS GovCloud ([GEOGRAPHIC_DATA])" at bounding box center [207, 220] width 0 height 6
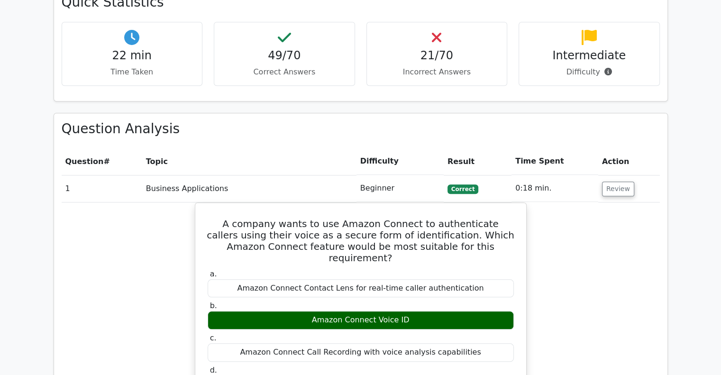
scroll to position [893, 0]
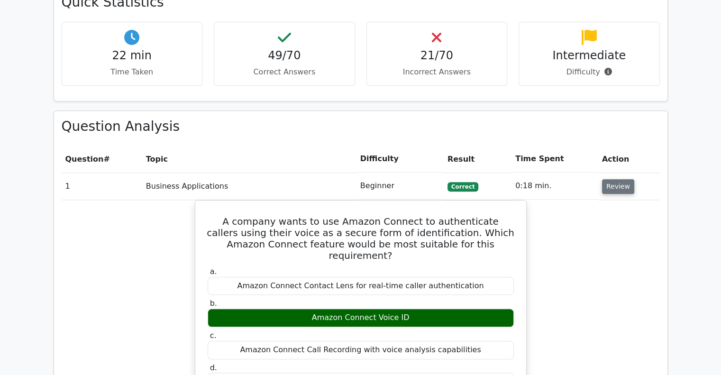
click at [618, 179] on button "Review" at bounding box center [618, 186] width 32 height 15
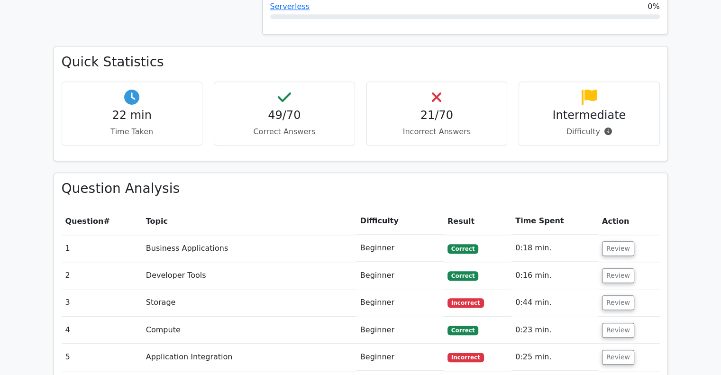
scroll to position [838, 0]
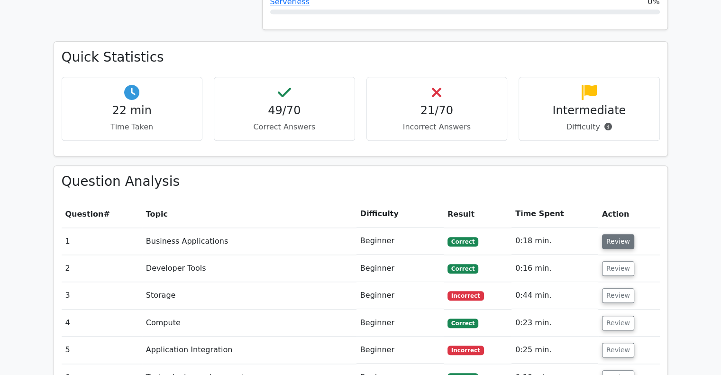
click at [618, 234] on button "Review" at bounding box center [618, 241] width 32 height 15
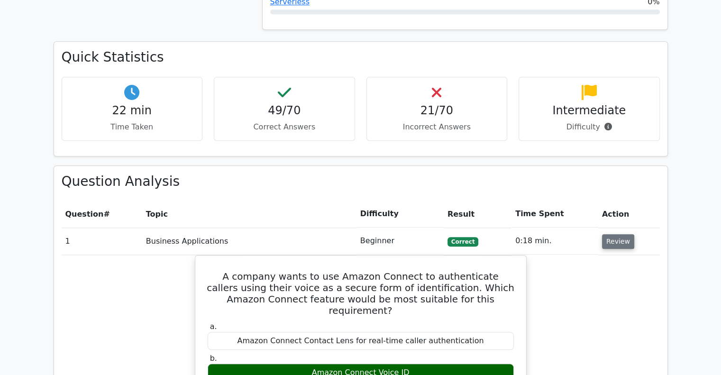
click at [618, 234] on button "Review" at bounding box center [618, 241] width 32 height 15
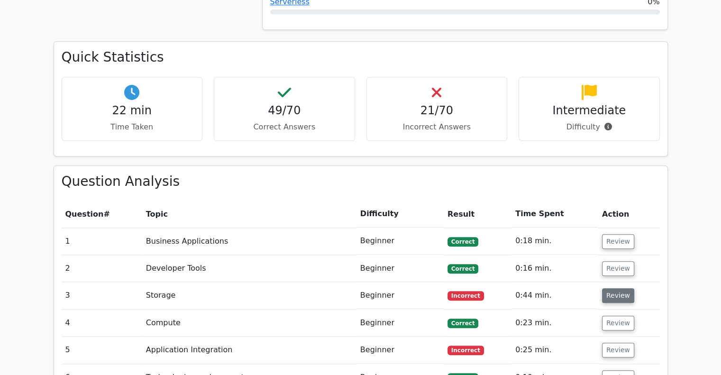
click at [617, 288] on button "Review" at bounding box center [618, 295] width 32 height 15
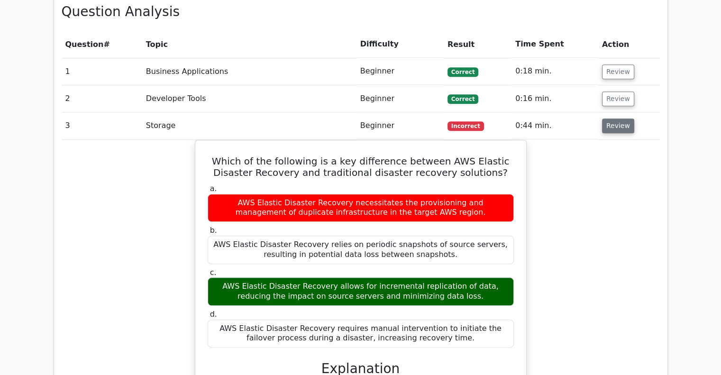
scroll to position [1013, 0]
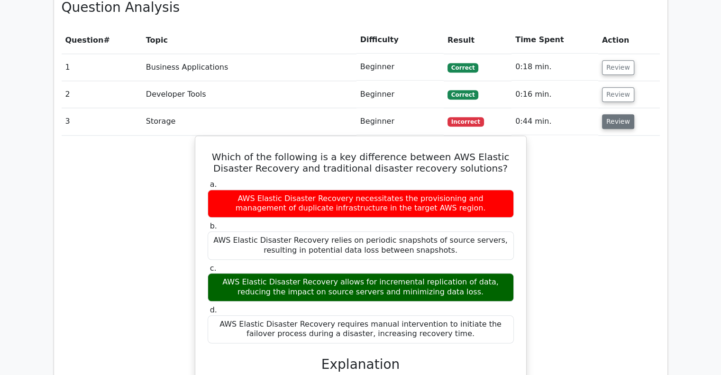
click at [604, 114] on button "Review" at bounding box center [618, 121] width 32 height 15
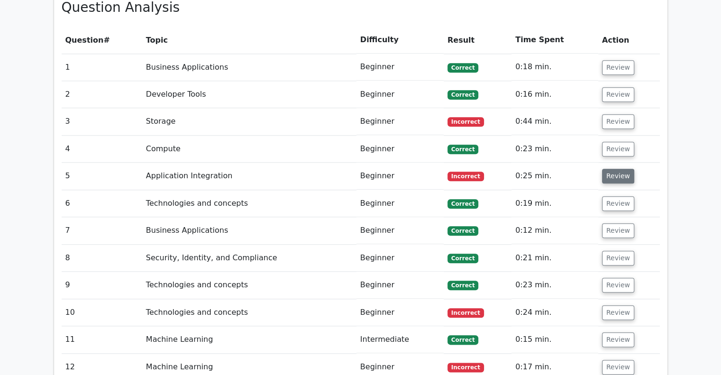
click at [614, 169] on button "Review" at bounding box center [618, 176] width 32 height 15
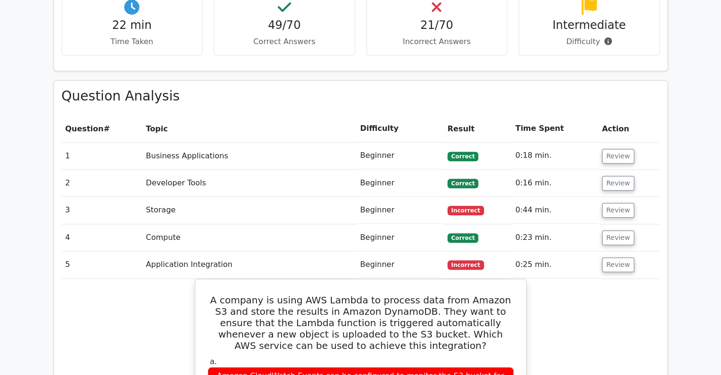
scroll to position [909, 0]
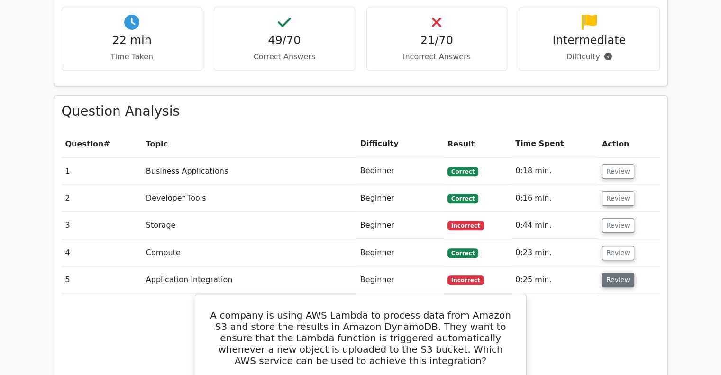
click at [612, 273] on button "Review" at bounding box center [618, 280] width 32 height 15
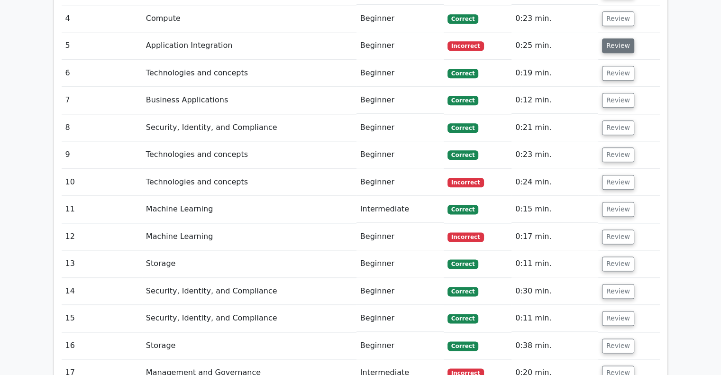
scroll to position [1144, 0]
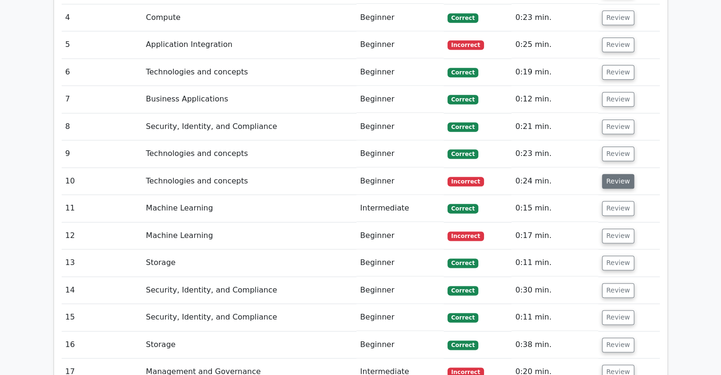
click at [620, 174] on button "Review" at bounding box center [618, 181] width 32 height 15
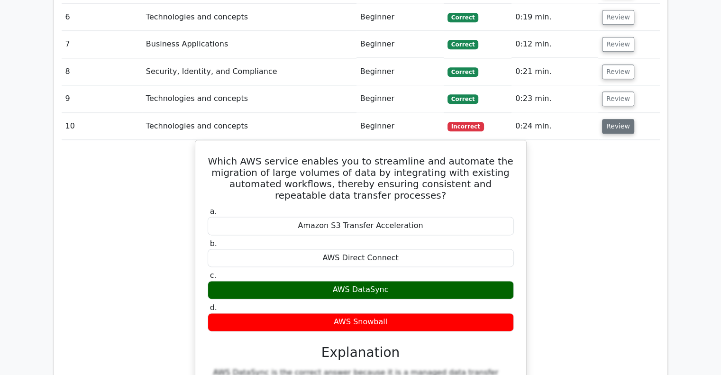
scroll to position [1205, 0]
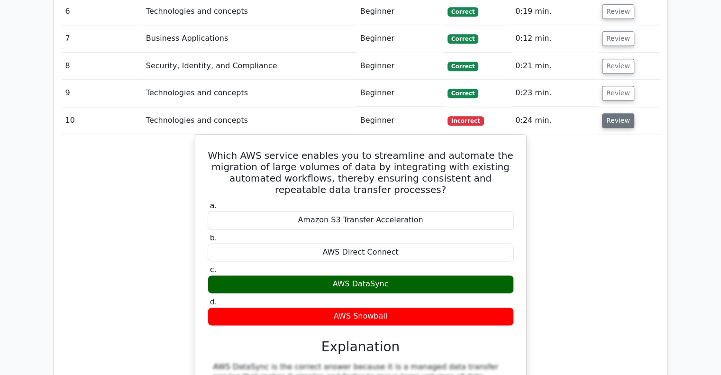
click at [615, 113] on button "Review" at bounding box center [618, 120] width 32 height 15
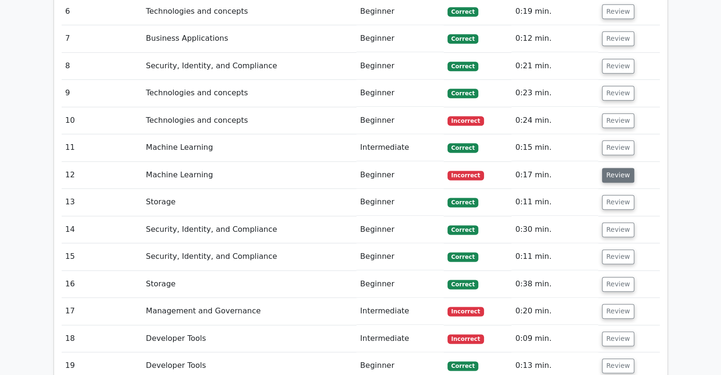
click at [612, 168] on button "Review" at bounding box center [618, 175] width 32 height 15
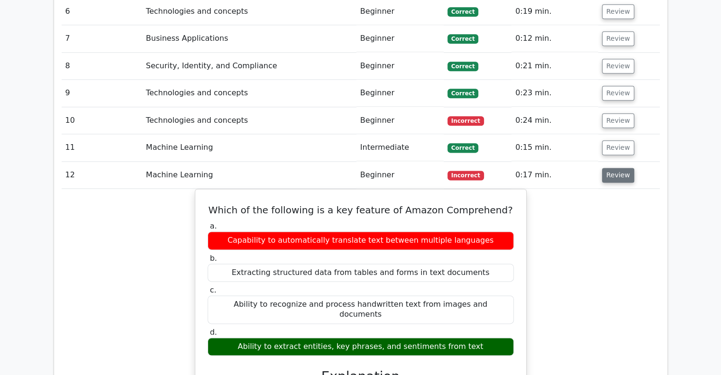
click at [608, 168] on button "Review" at bounding box center [618, 175] width 32 height 15
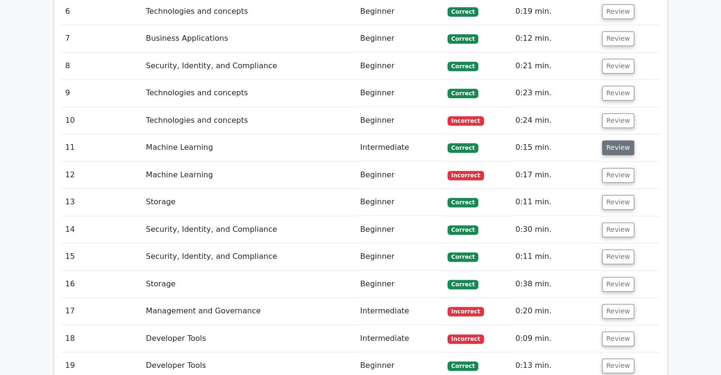
click at [619, 140] on button "Review" at bounding box center [618, 147] width 32 height 15
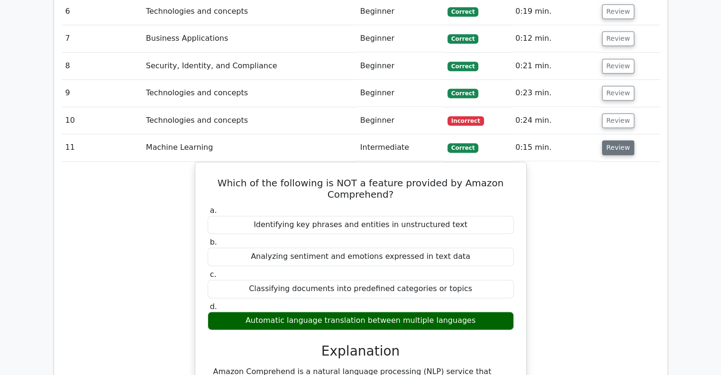
click at [619, 140] on button "Review" at bounding box center [618, 147] width 32 height 15
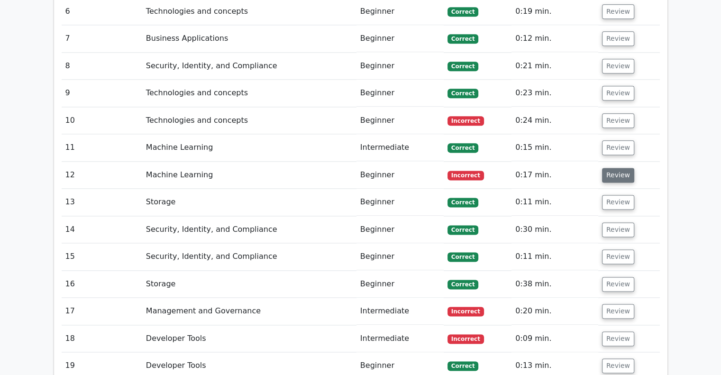
click at [616, 168] on button "Review" at bounding box center [618, 175] width 32 height 15
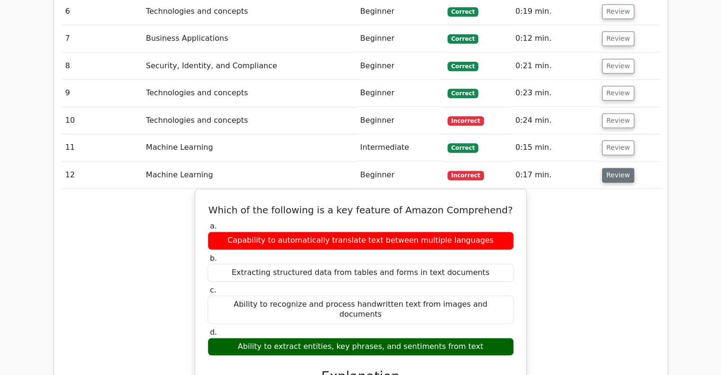
drag, startPoint x: 616, startPoint y: 138, endPoint x: 608, endPoint y: 138, distance: 7.1
click at [608, 168] on button "Review" at bounding box center [618, 175] width 32 height 15
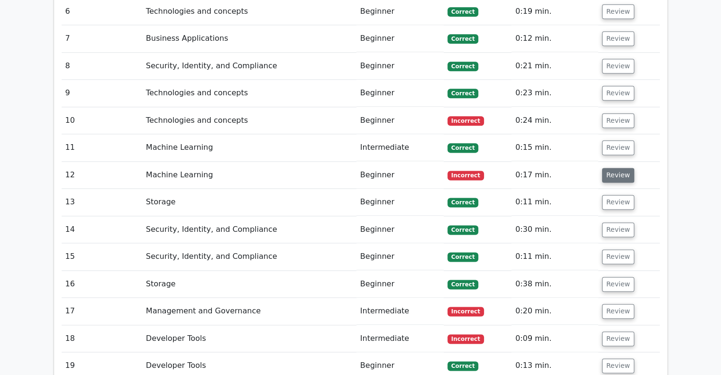
scroll to position [1273, 0]
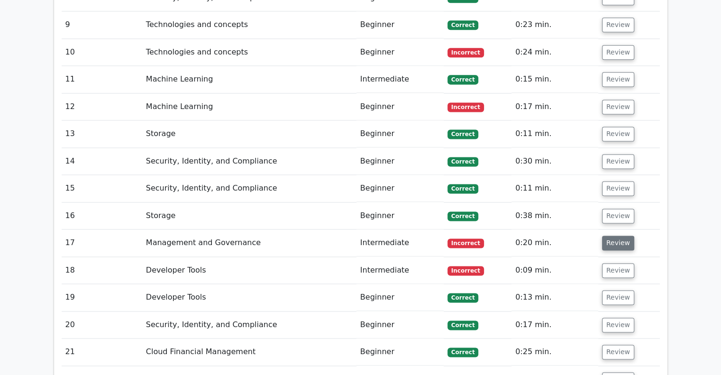
click at [611, 236] on button "Review" at bounding box center [618, 243] width 32 height 15
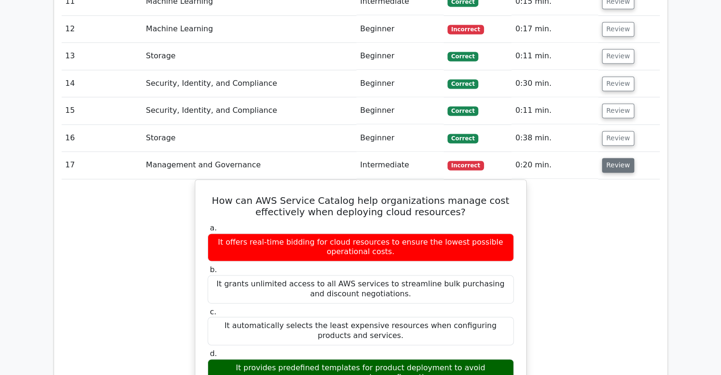
scroll to position [1355, 0]
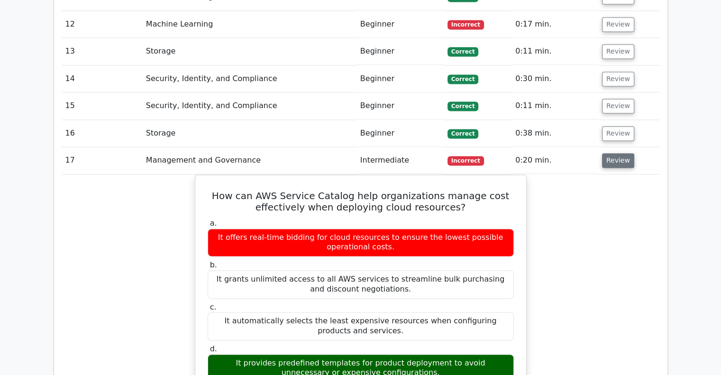
click at [618, 153] on button "Review" at bounding box center [618, 160] width 32 height 15
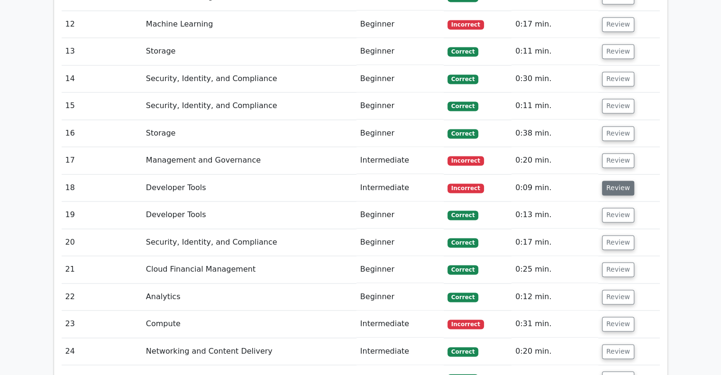
click at [618, 181] on button "Review" at bounding box center [618, 188] width 32 height 15
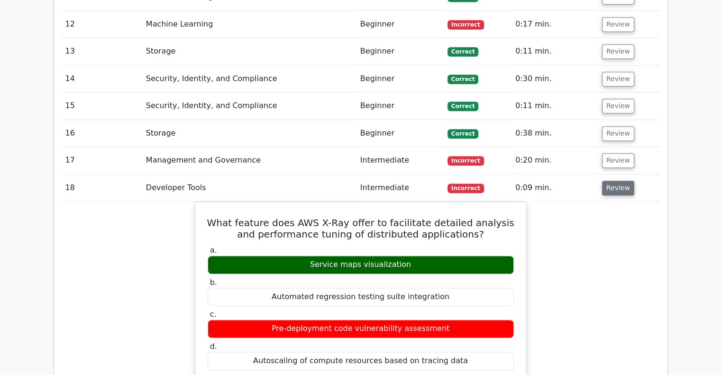
click at [618, 181] on button "Review" at bounding box center [618, 188] width 32 height 15
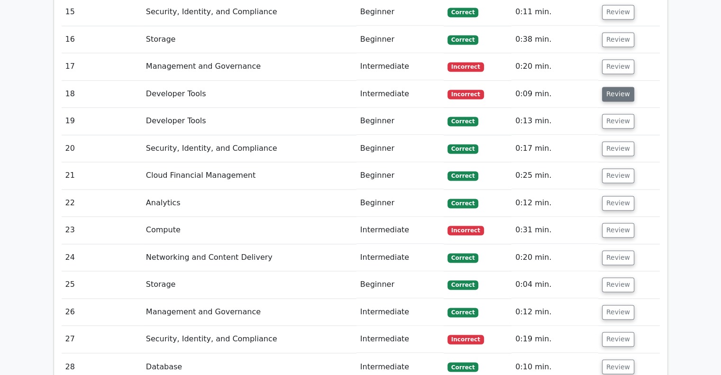
scroll to position [1464, 0]
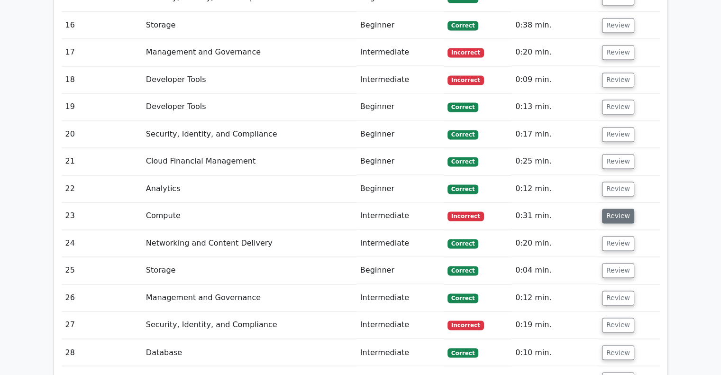
click at [619, 209] on button "Review" at bounding box center [618, 216] width 32 height 15
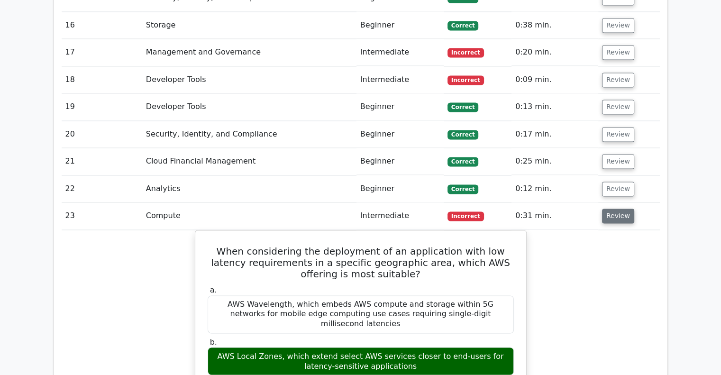
click at [619, 209] on button "Review" at bounding box center [618, 216] width 32 height 15
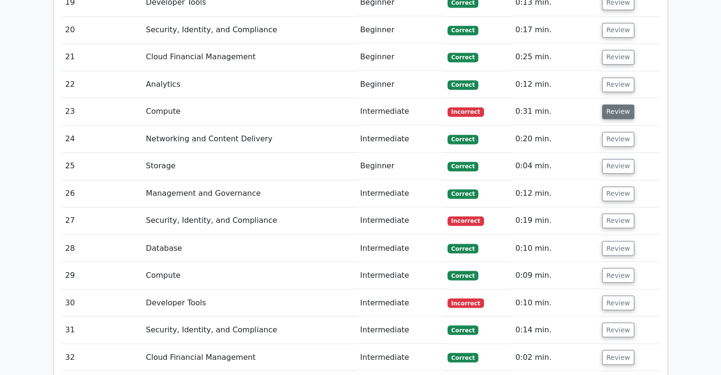
scroll to position [1567, 0]
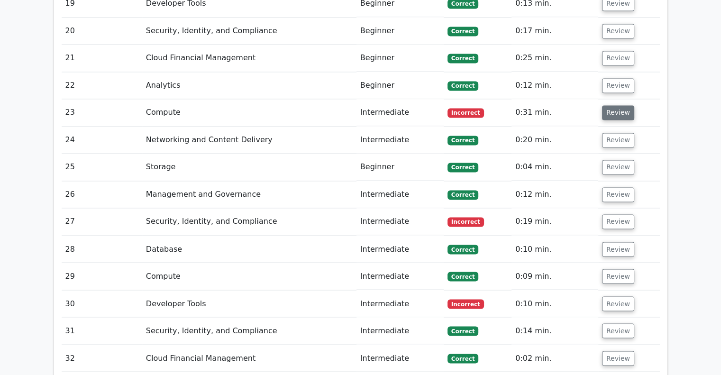
click at [613, 105] on button "Review" at bounding box center [618, 112] width 32 height 15
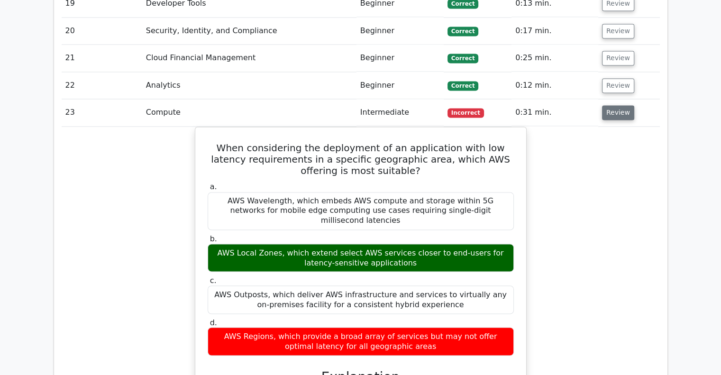
click at [613, 105] on button "Review" at bounding box center [618, 112] width 32 height 15
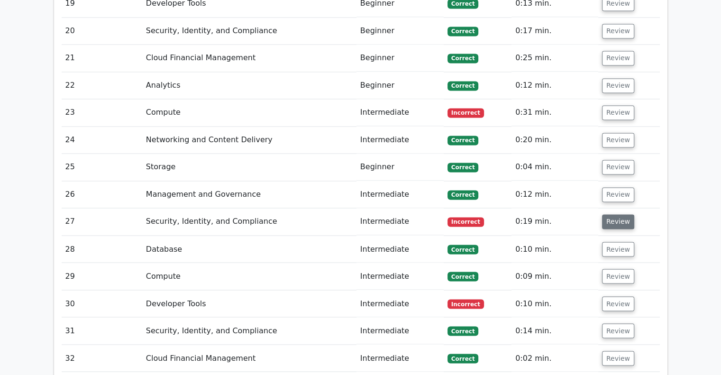
click at [621, 214] on button "Review" at bounding box center [618, 221] width 32 height 15
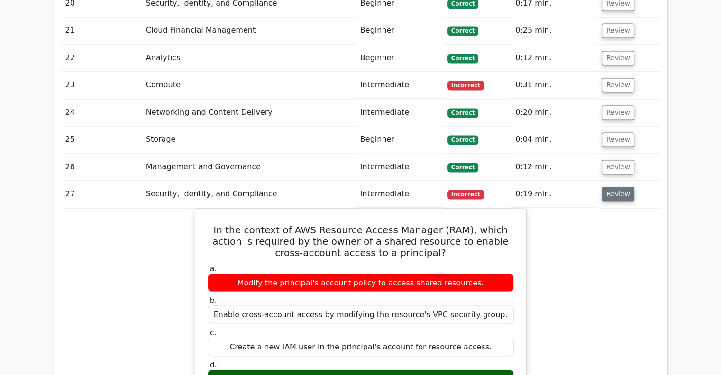
scroll to position [1596, 0]
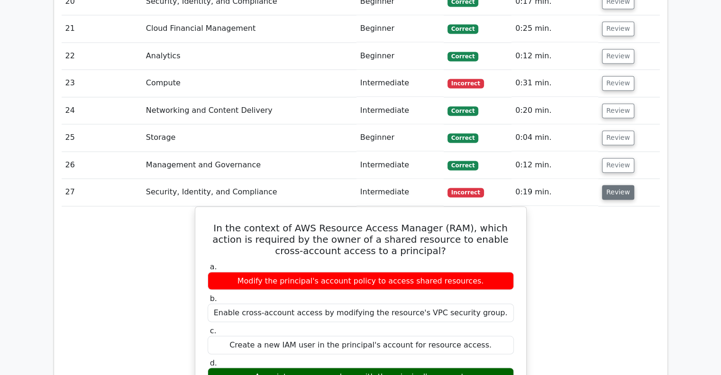
click at [620, 185] on button "Review" at bounding box center [618, 192] width 32 height 15
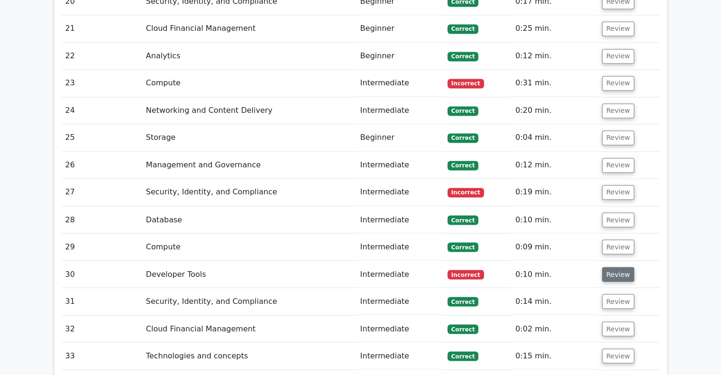
click at [620, 267] on button "Review" at bounding box center [618, 274] width 32 height 15
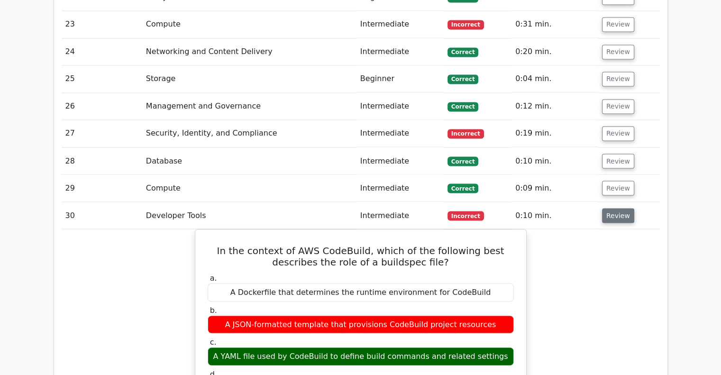
scroll to position [1656, 0]
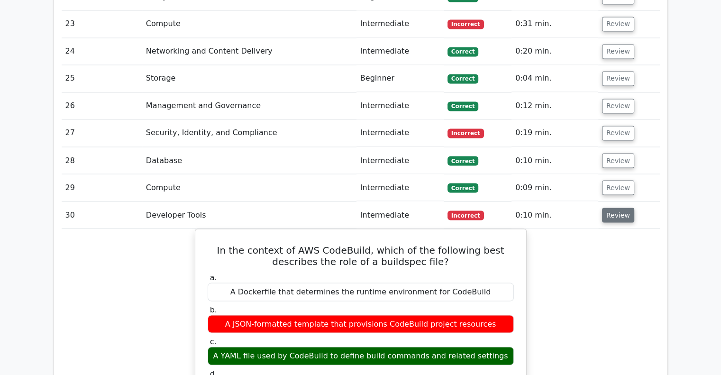
click at [622, 208] on button "Review" at bounding box center [618, 215] width 32 height 15
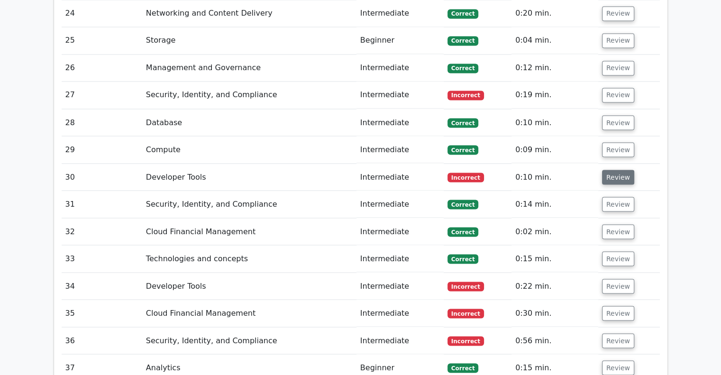
scroll to position [1694, 0]
click at [615, 272] on td "Review" at bounding box center [629, 285] width 62 height 27
click at [615, 278] on button "Review" at bounding box center [618, 285] width 32 height 15
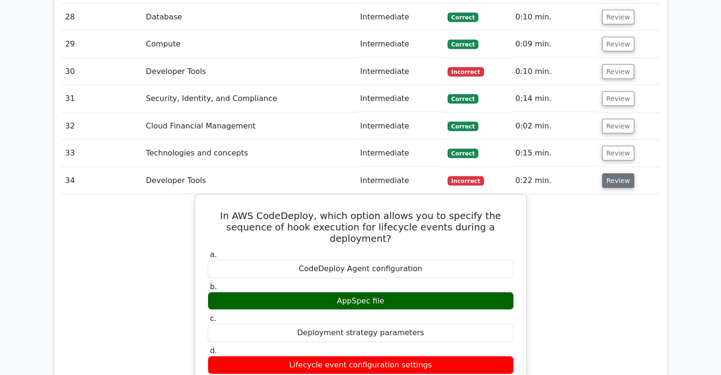
scroll to position [1803, 0]
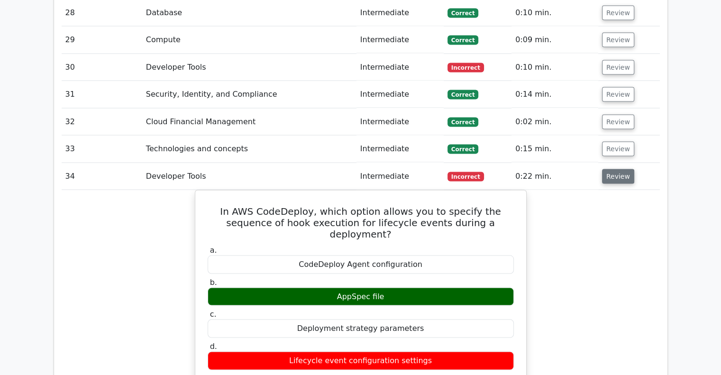
click at [619, 169] on button "Review" at bounding box center [618, 176] width 32 height 15
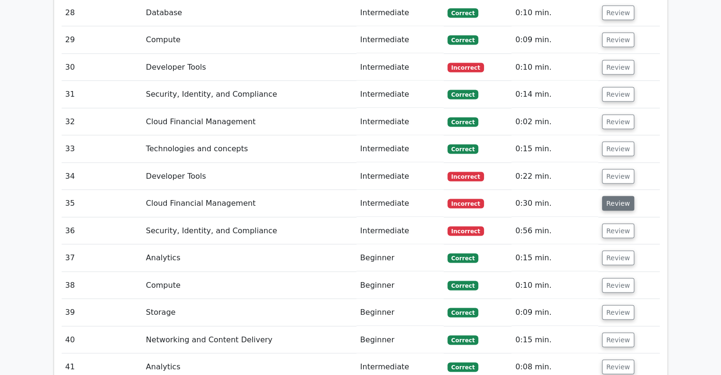
click at [622, 196] on button "Review" at bounding box center [618, 203] width 32 height 15
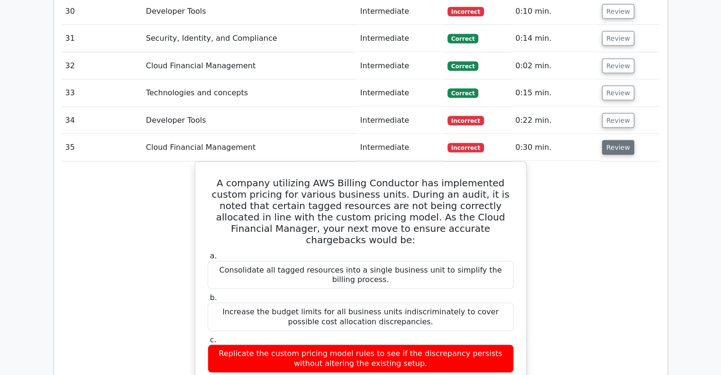
scroll to position [1861, 0]
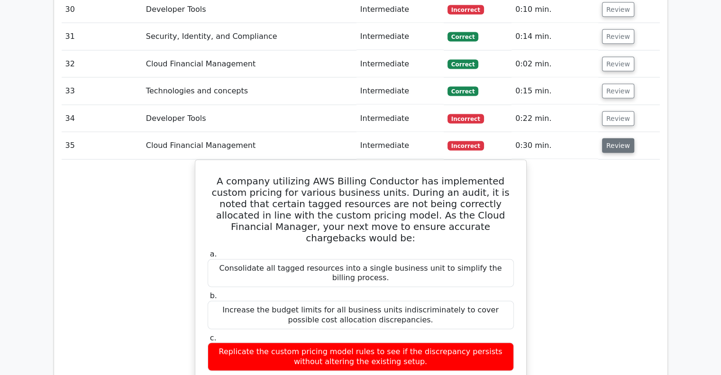
click at [613, 138] on button "Review" at bounding box center [618, 145] width 32 height 15
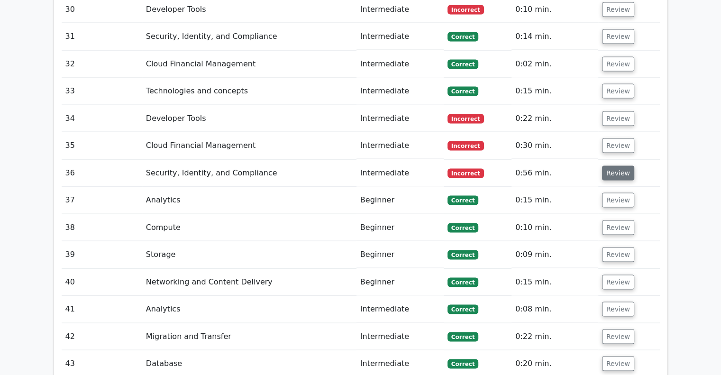
click at [612, 166] on button "Review" at bounding box center [618, 173] width 32 height 15
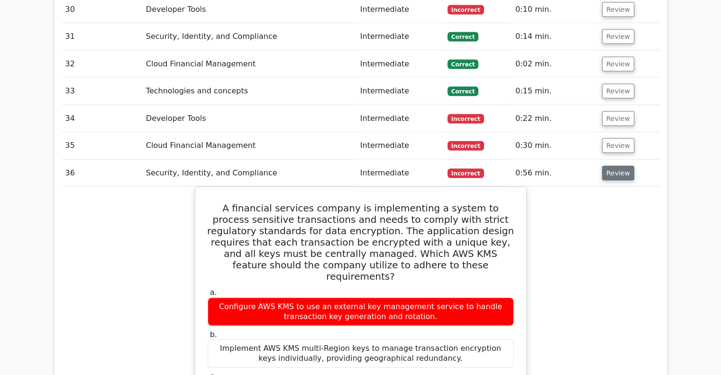
click at [612, 166] on button "Review" at bounding box center [618, 173] width 32 height 15
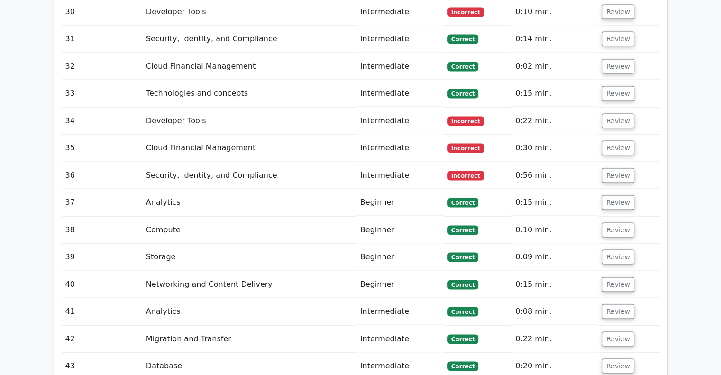
scroll to position [1855, 0]
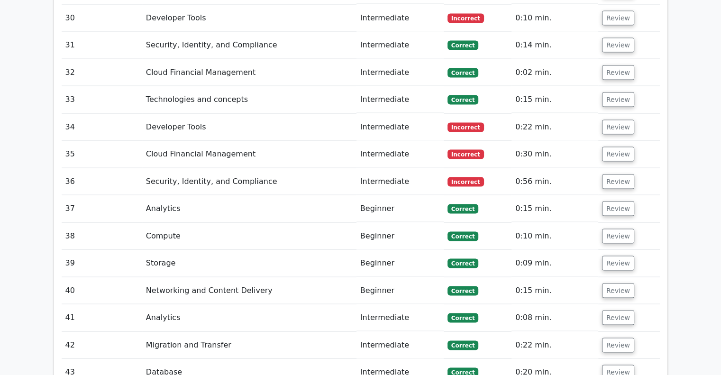
drag, startPoint x: 670, startPoint y: 124, endPoint x: 692, endPoint y: 107, distance: 28.1
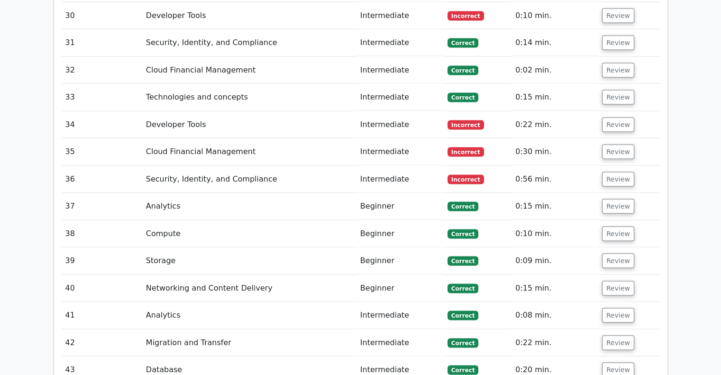
click at [614, 111] on td "Review" at bounding box center [629, 124] width 62 height 27
click at [615, 118] on button "Review" at bounding box center [618, 125] width 32 height 15
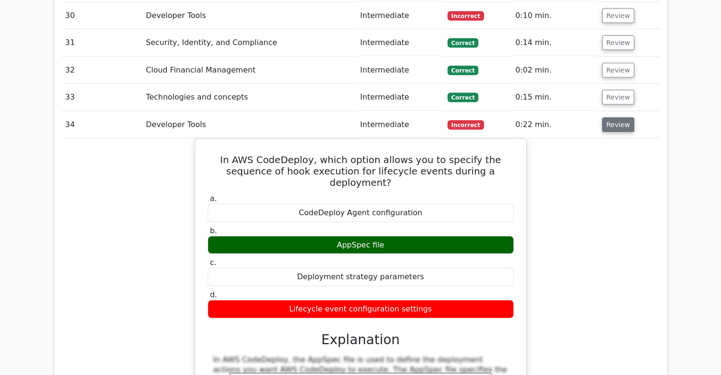
click at [615, 118] on button "Review" at bounding box center [618, 125] width 32 height 15
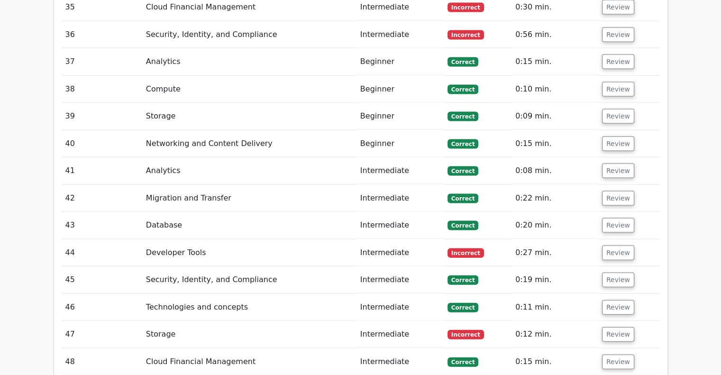
scroll to position [2012, 0]
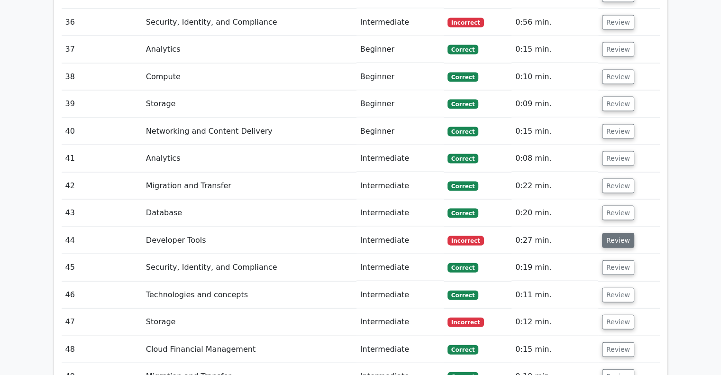
click at [617, 233] on button "Review" at bounding box center [618, 240] width 32 height 15
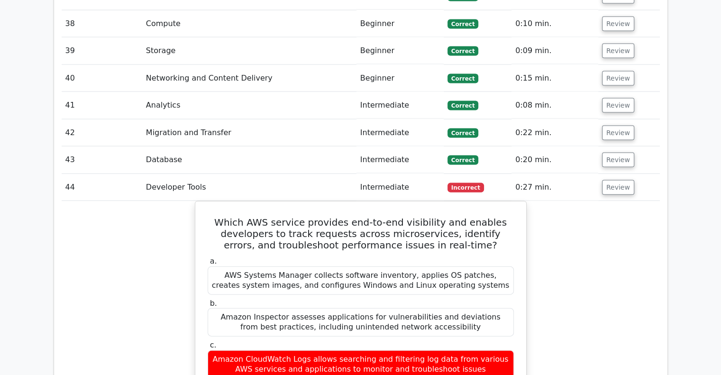
scroll to position [2088, 0]
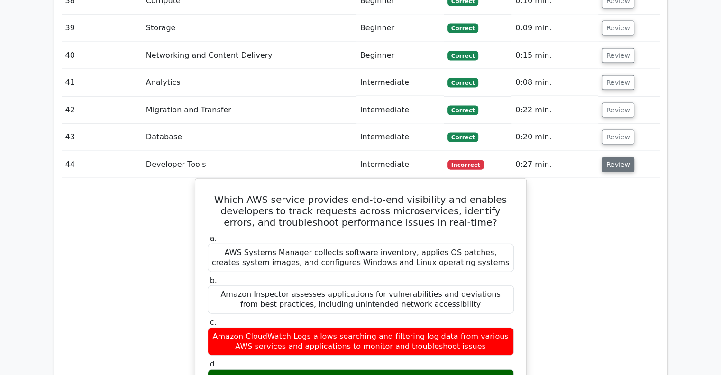
click at [618, 157] on button "Review" at bounding box center [618, 164] width 32 height 15
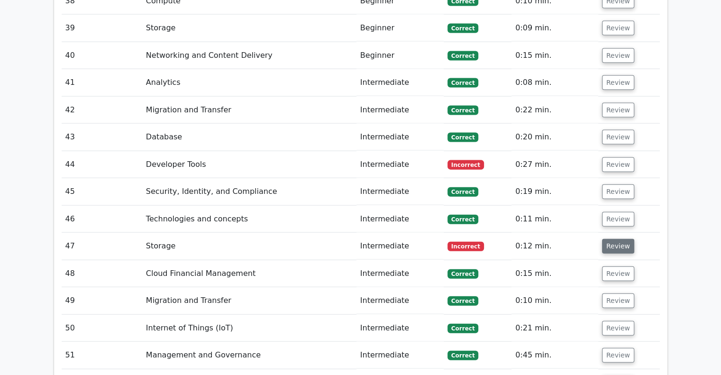
click at [618, 239] on button "Review" at bounding box center [618, 246] width 32 height 15
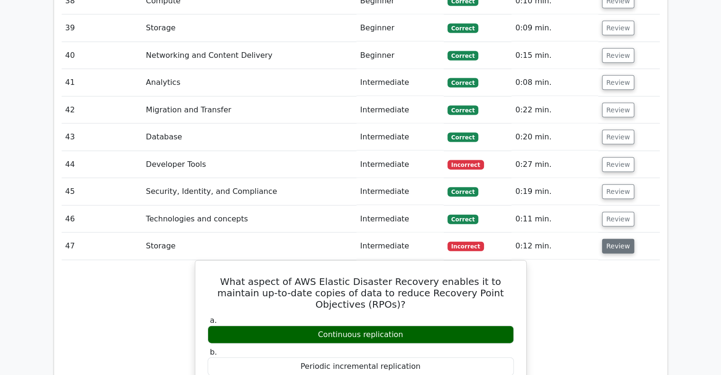
click at [618, 239] on button "Review" at bounding box center [618, 246] width 32 height 15
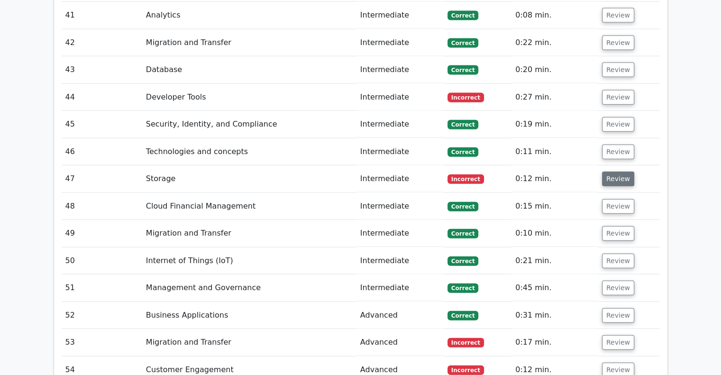
scroll to position [2158, 0]
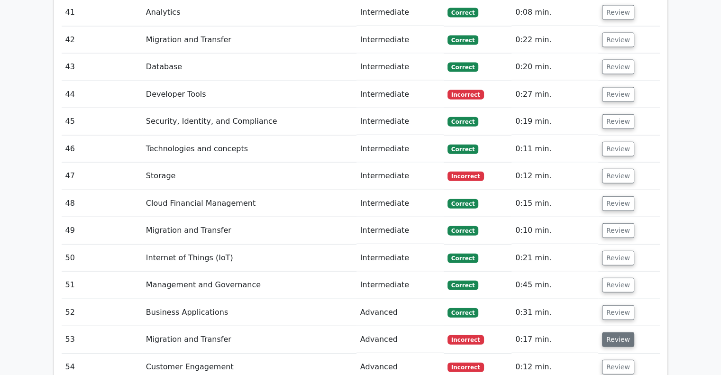
click at [617, 332] on button "Review" at bounding box center [618, 339] width 32 height 15
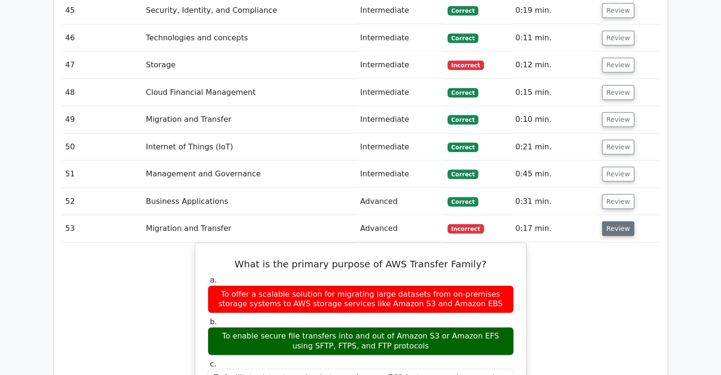
scroll to position [2287, 0]
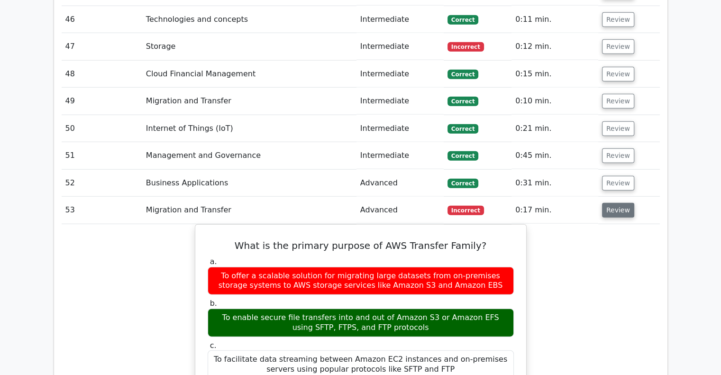
click at [605, 203] on button "Review" at bounding box center [618, 210] width 32 height 15
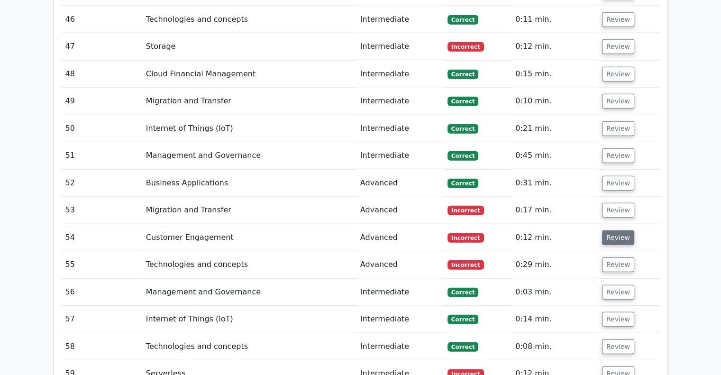
click at [607, 230] on button "Review" at bounding box center [618, 237] width 32 height 15
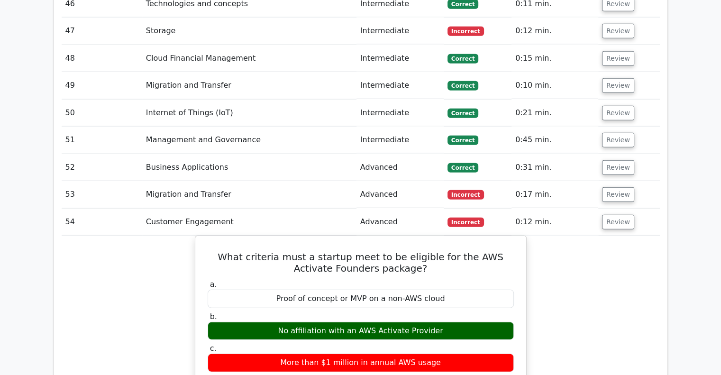
scroll to position [2312, 0]
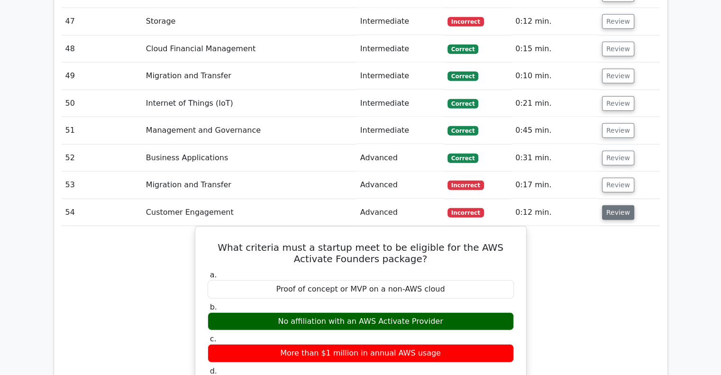
click at [621, 205] on button "Review" at bounding box center [618, 212] width 32 height 15
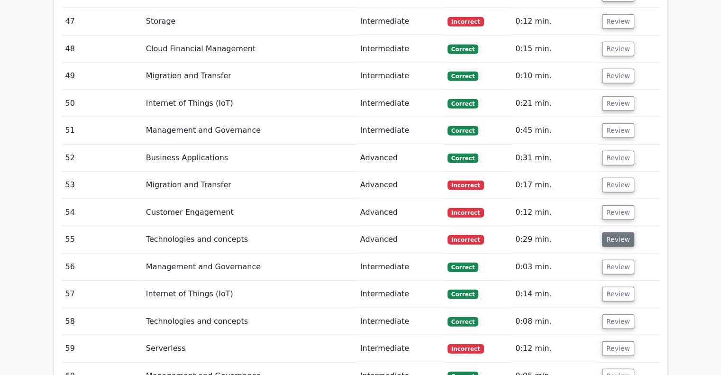
click at [621, 232] on button "Review" at bounding box center [618, 239] width 32 height 15
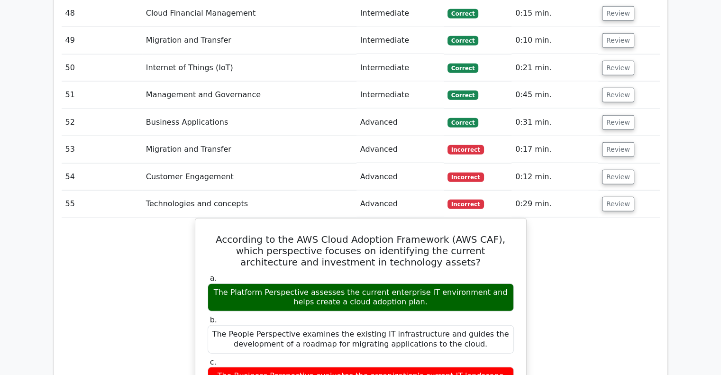
scroll to position [2354, 0]
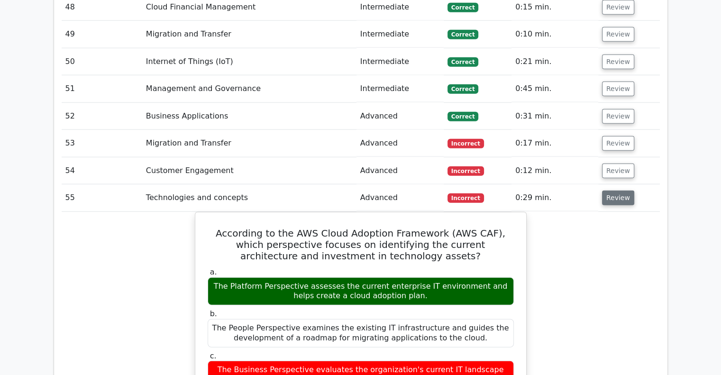
click at [616, 191] on button "Review" at bounding box center [618, 198] width 32 height 15
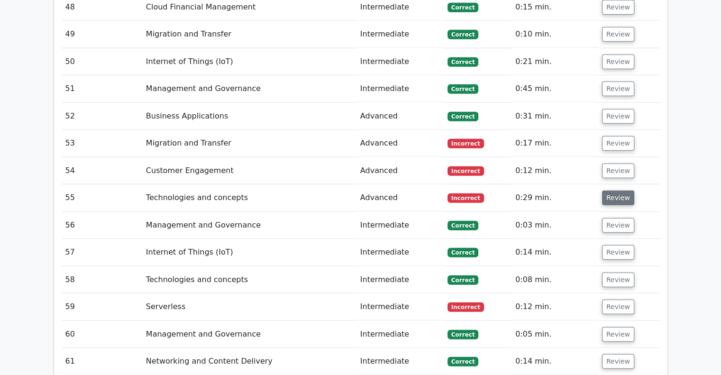
click at [621, 191] on button "Review" at bounding box center [618, 198] width 32 height 15
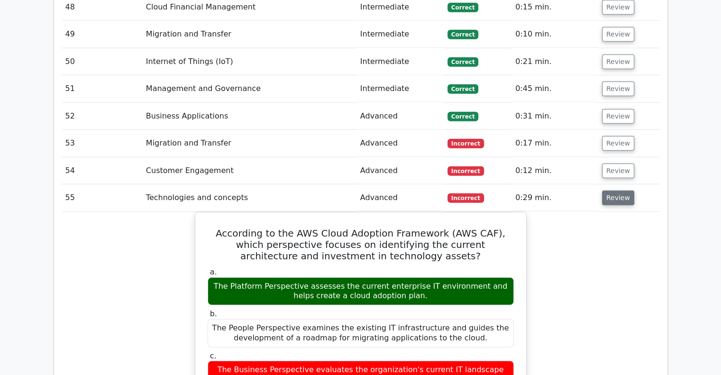
click at [621, 191] on button "Review" at bounding box center [618, 198] width 32 height 15
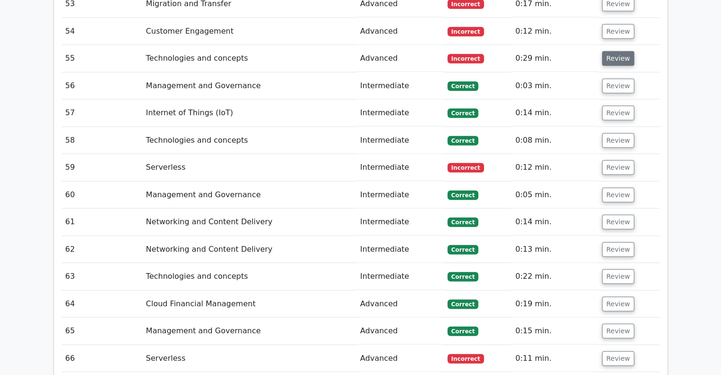
scroll to position [2496, 0]
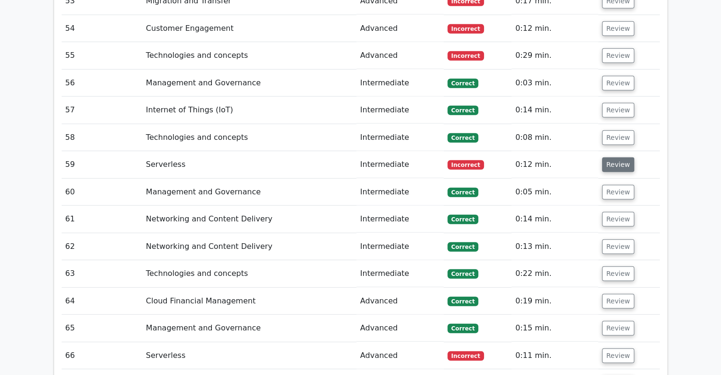
click at [614, 157] on button "Review" at bounding box center [618, 164] width 32 height 15
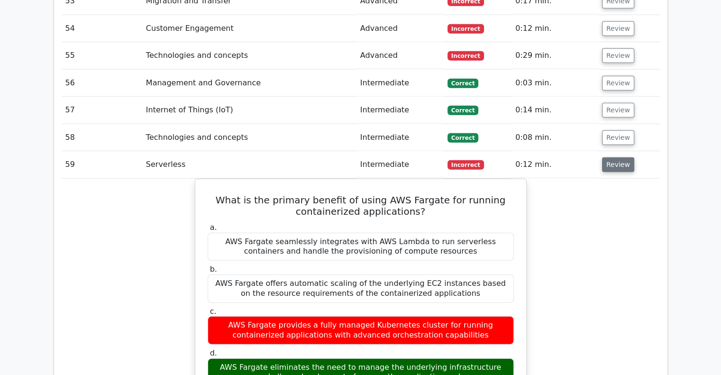
click at [614, 157] on button "Review" at bounding box center [618, 164] width 32 height 15
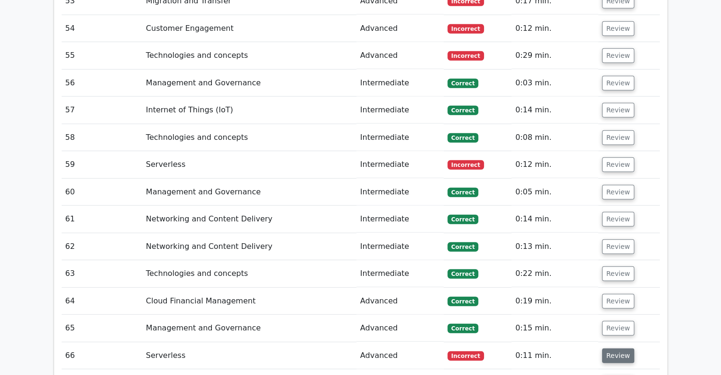
click at [621, 349] on button "Review" at bounding box center [618, 356] width 32 height 15
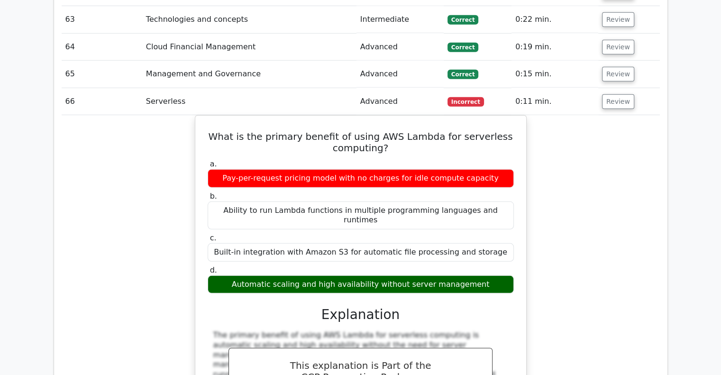
scroll to position [2750, 0]
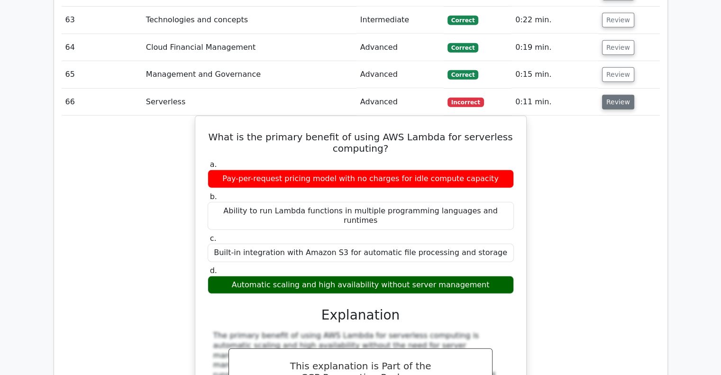
click at [613, 95] on button "Review" at bounding box center [618, 102] width 32 height 15
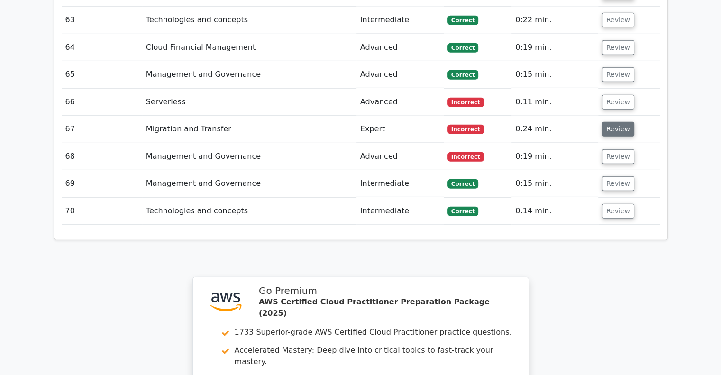
click at [623, 122] on button "Review" at bounding box center [618, 129] width 32 height 15
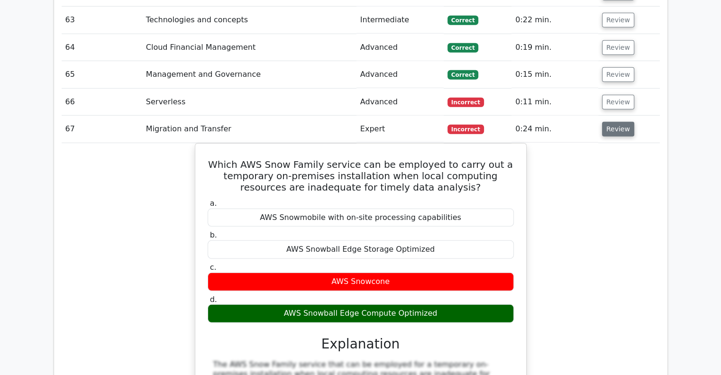
click at [620, 122] on button "Review" at bounding box center [618, 129] width 32 height 15
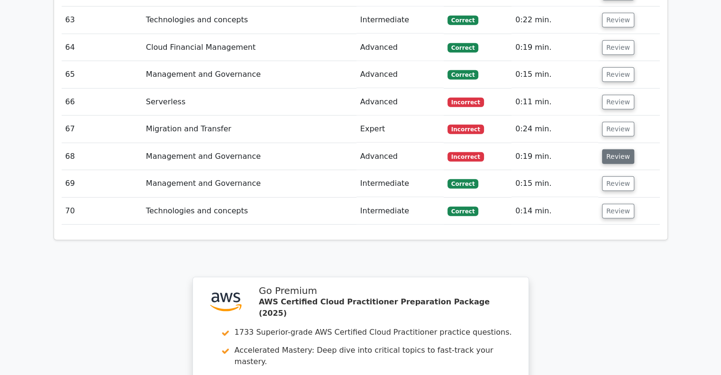
click at [612, 149] on button "Review" at bounding box center [618, 156] width 32 height 15
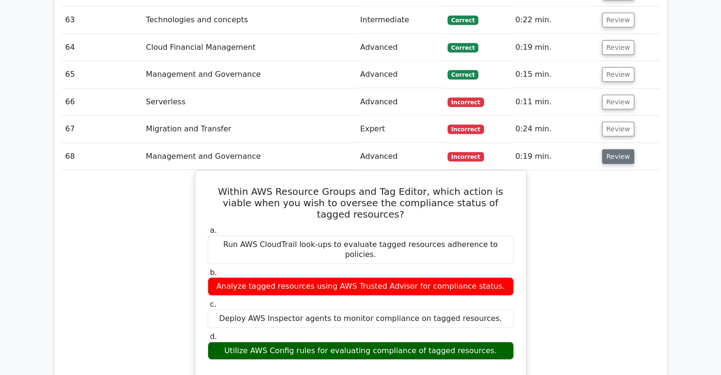
click at [611, 149] on button "Review" at bounding box center [618, 156] width 32 height 15
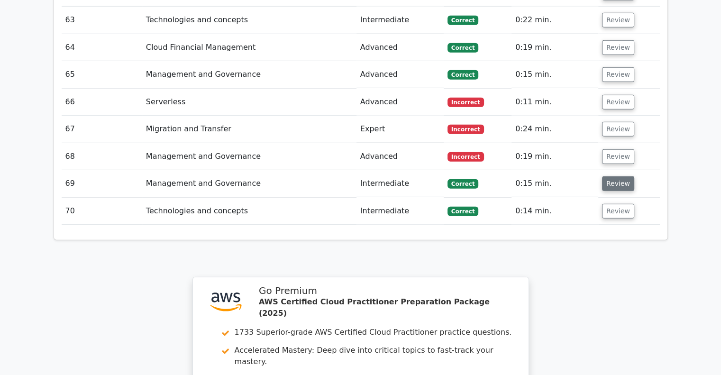
click at [611, 176] on button "Review" at bounding box center [618, 183] width 32 height 15
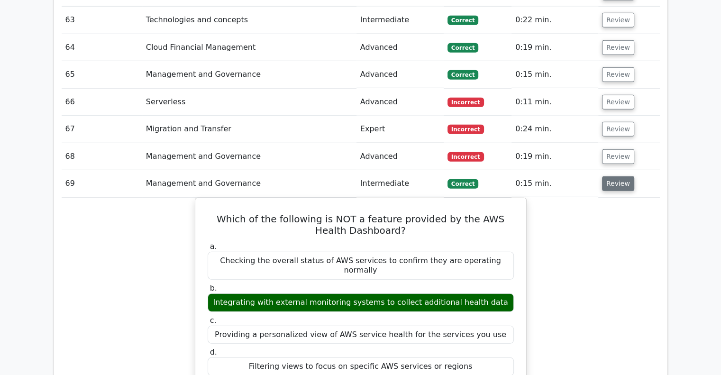
click at [611, 176] on button "Review" at bounding box center [618, 183] width 32 height 15
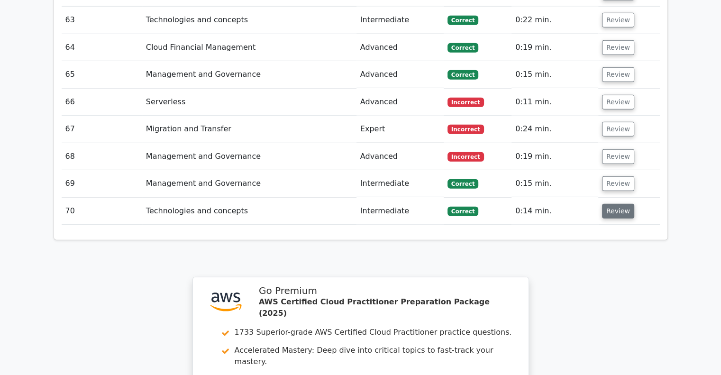
click at [615, 204] on button "Review" at bounding box center [618, 211] width 32 height 15
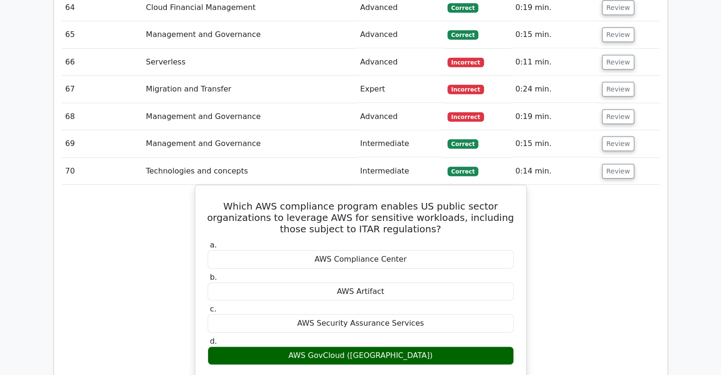
scroll to position [2786, 0]
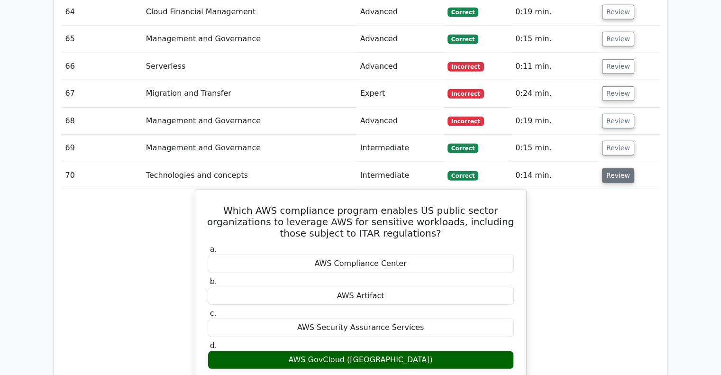
click at [622, 168] on button "Review" at bounding box center [618, 175] width 32 height 15
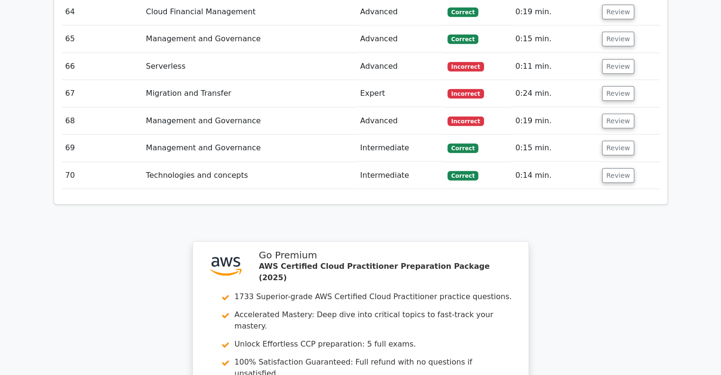
click at [622, 135] on td "Review" at bounding box center [629, 148] width 62 height 27
click at [622, 141] on button "Review" at bounding box center [618, 148] width 32 height 15
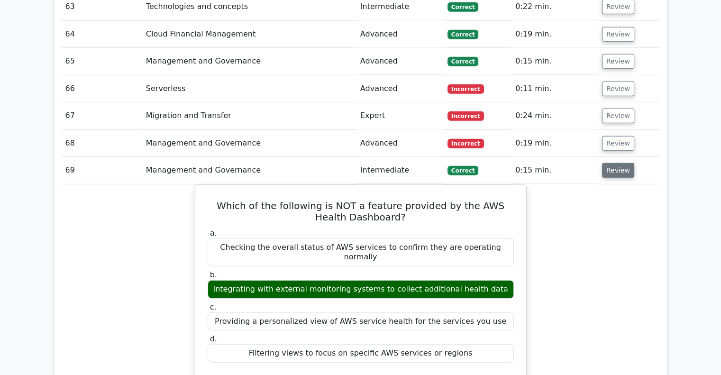
scroll to position [2763, 0]
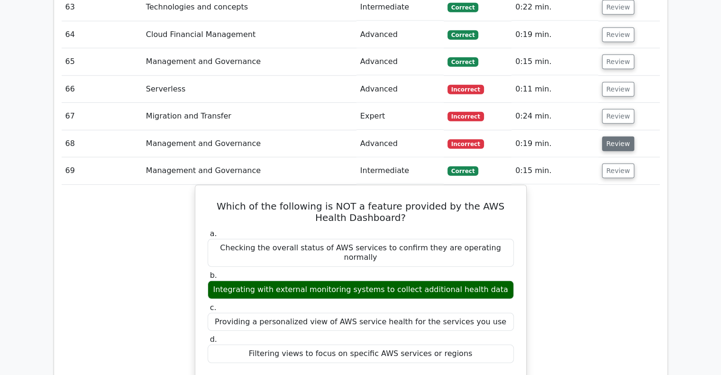
click at [621, 137] on button "Review" at bounding box center [618, 144] width 32 height 15
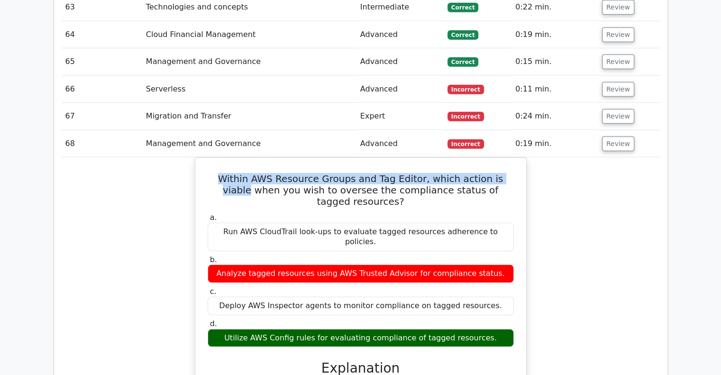
drag, startPoint x: 623, startPoint y: 96, endPoint x: 655, endPoint y: 108, distance: 34.4
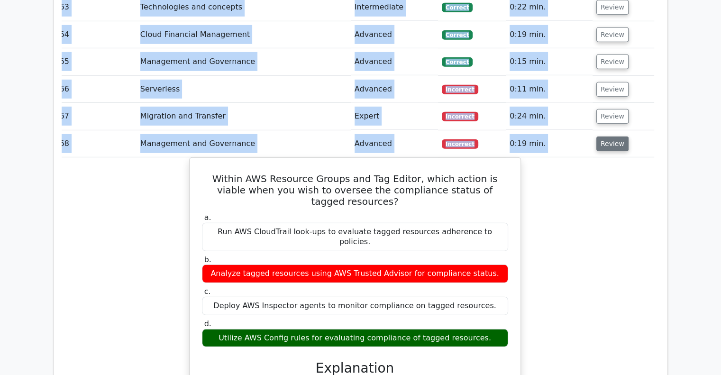
click at [617, 137] on button "Review" at bounding box center [613, 144] width 32 height 15
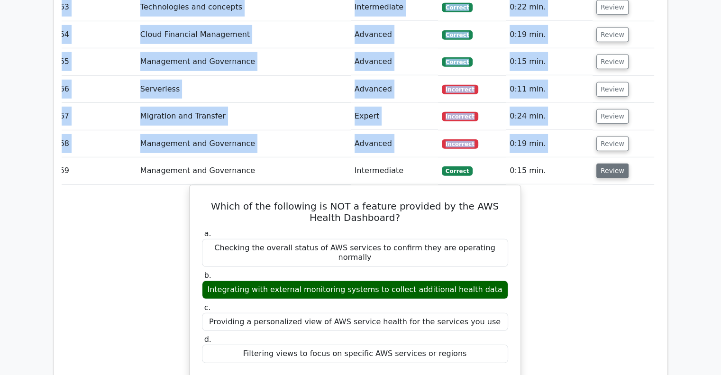
click at [609, 164] on button "Review" at bounding box center [613, 171] width 32 height 15
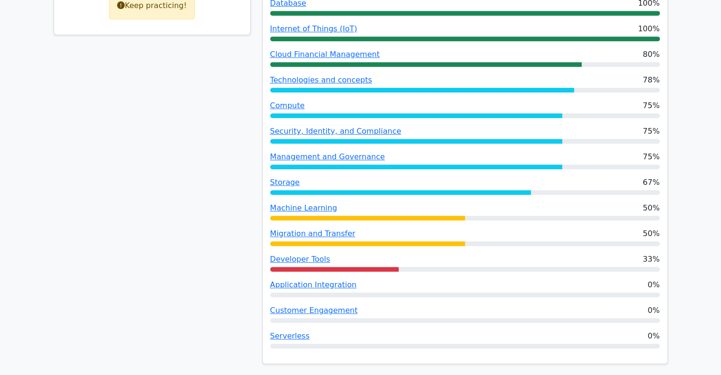
scroll to position [508, 0]
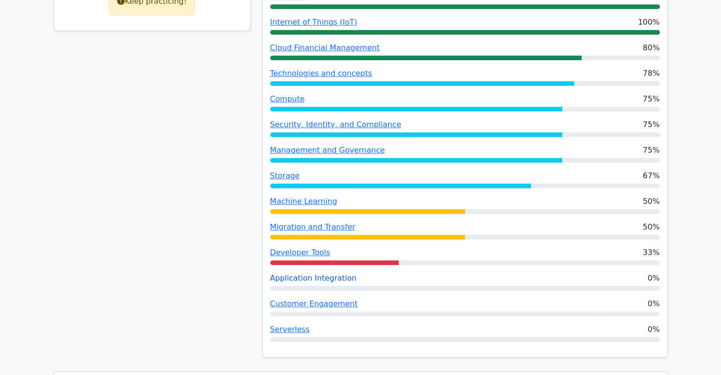
click at [339, 274] on link "Application Integration" at bounding box center [313, 278] width 87 height 9
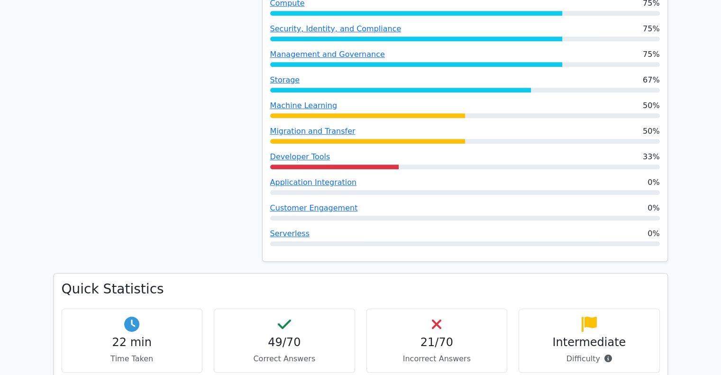
scroll to position [607, 0]
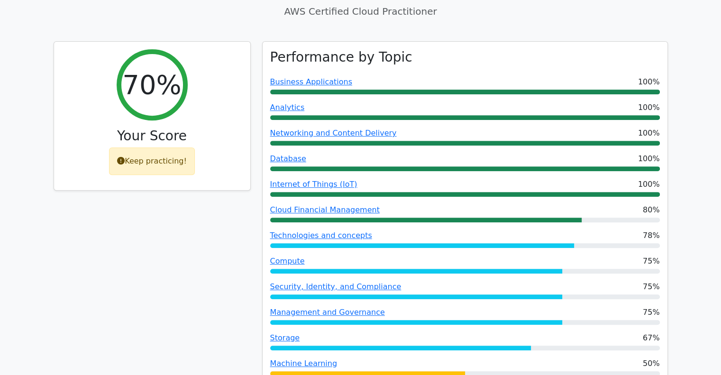
scroll to position [351, 0]
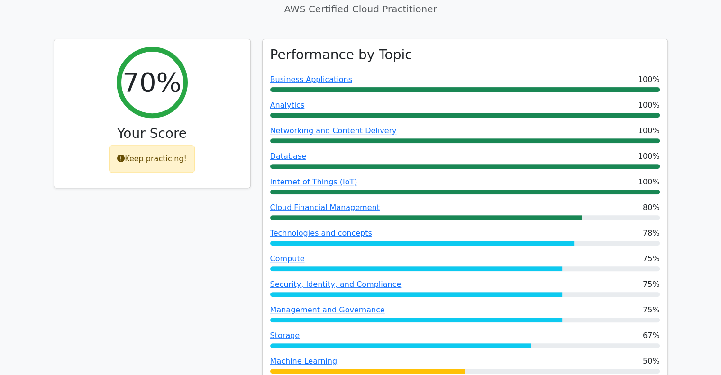
drag, startPoint x: 165, startPoint y: 214, endPoint x: 154, endPoint y: 258, distance: 45.0
click at [154, 258] on div "70% Your Score Keep practicing!" at bounding box center [152, 284] width 209 height 490
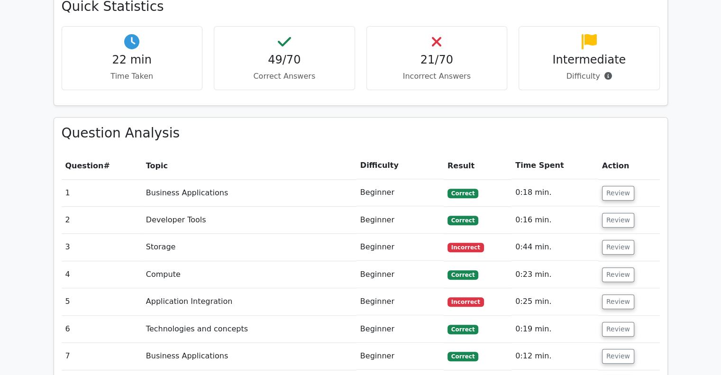
scroll to position [889, 0]
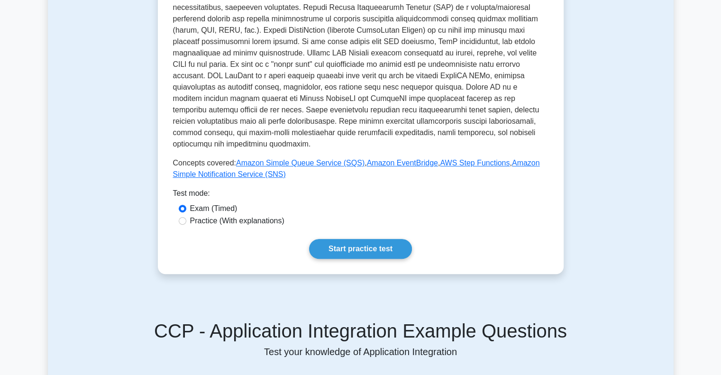
scroll to position [305, 0]
